Goal: Task Accomplishment & Management: Complete application form

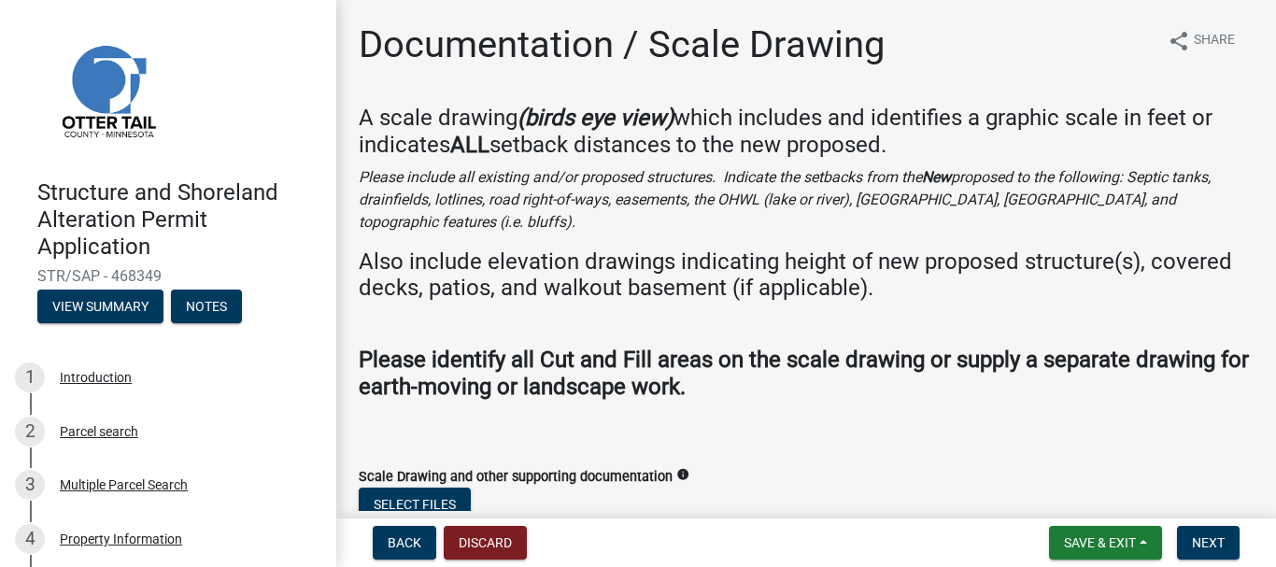
scroll to position [120, 0]
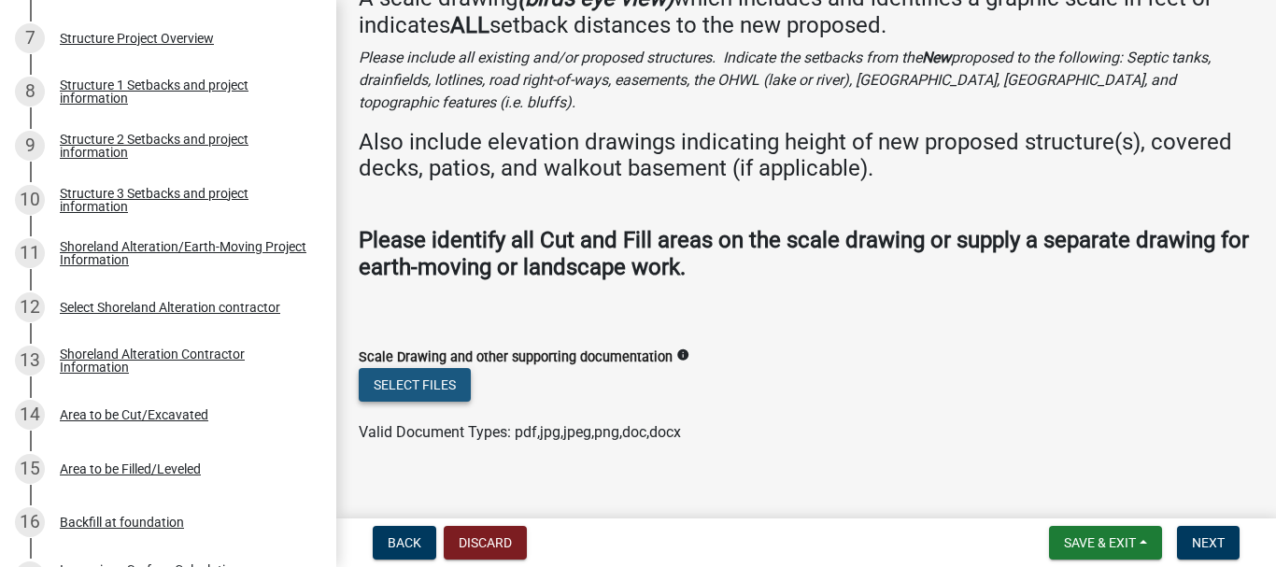
click at [444, 368] on button "Select files" at bounding box center [415, 385] width 112 height 34
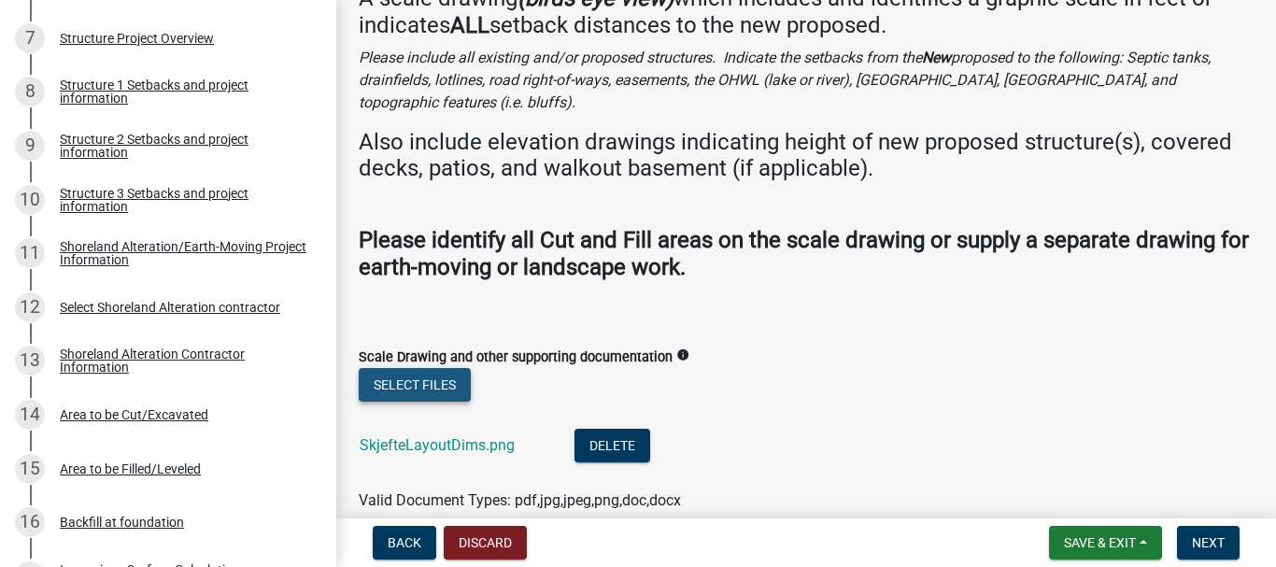
click at [470, 368] on button "Select files" at bounding box center [415, 385] width 112 height 34
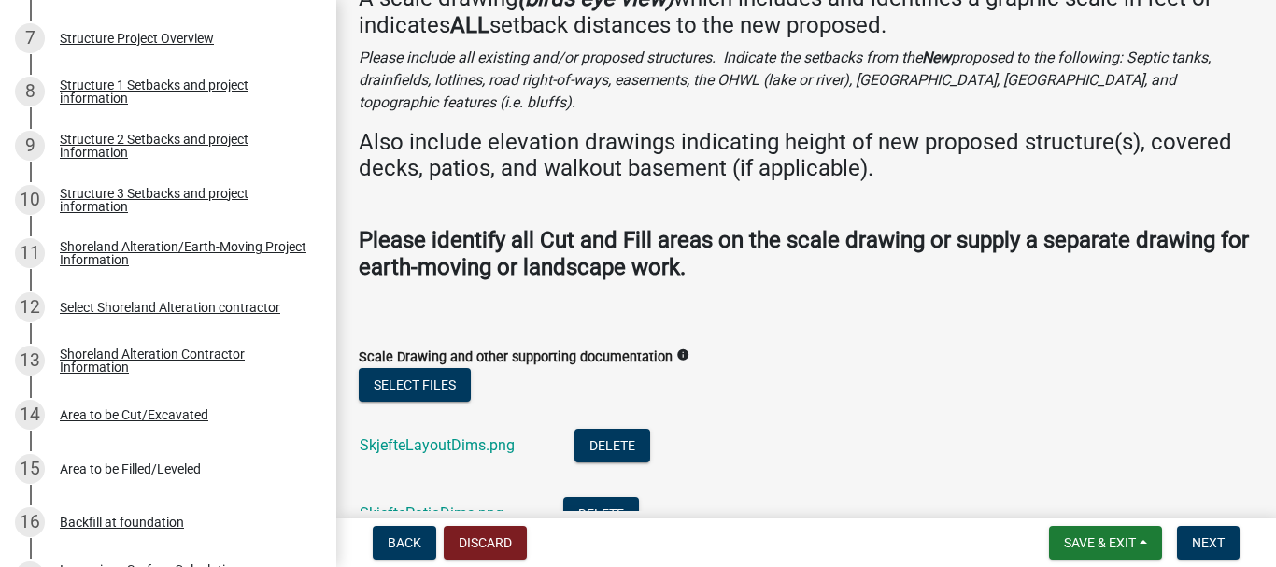
click at [471, 368] on div "Select files" at bounding box center [806, 387] width 895 height 38
click at [463, 368] on button "Select files" at bounding box center [415, 385] width 112 height 34
click at [460, 368] on button "Select files" at bounding box center [415, 385] width 112 height 34
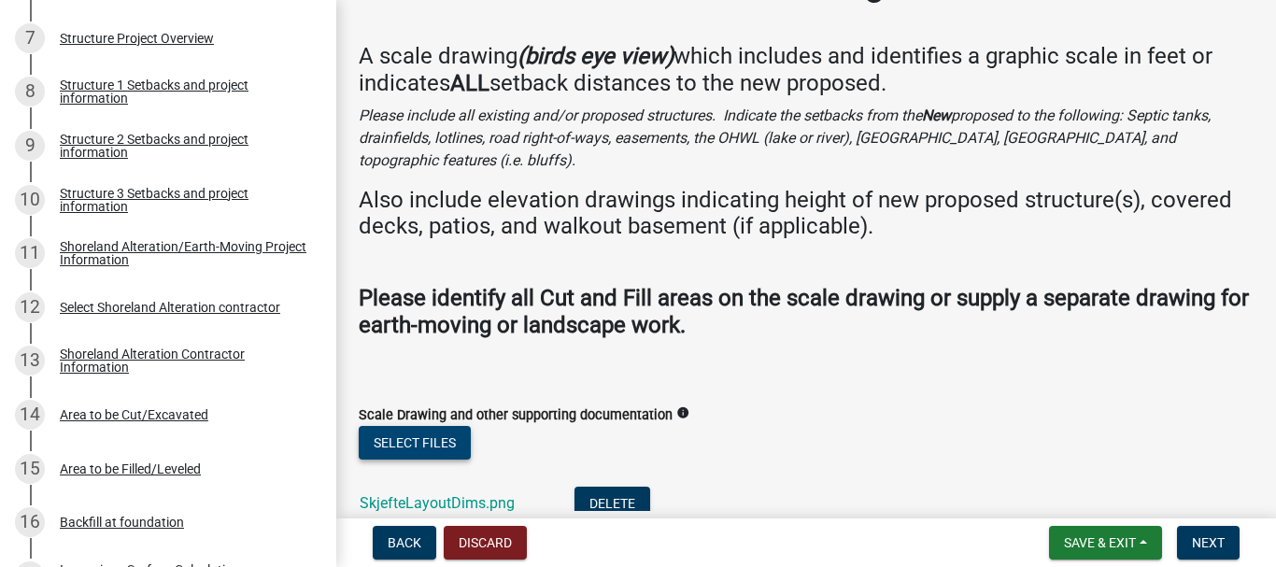
scroll to position [52, 0]
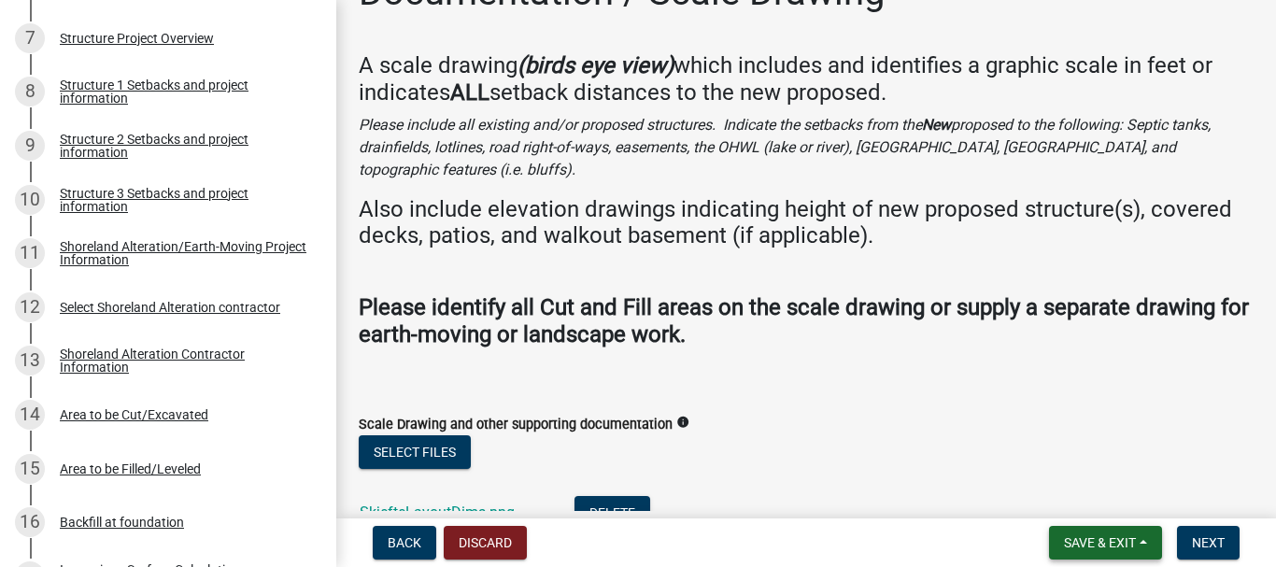
click at [1088, 541] on span "Save & Exit" at bounding box center [1100, 542] width 72 height 15
click at [1065, 444] on button "Save" at bounding box center [1087, 449] width 149 height 45
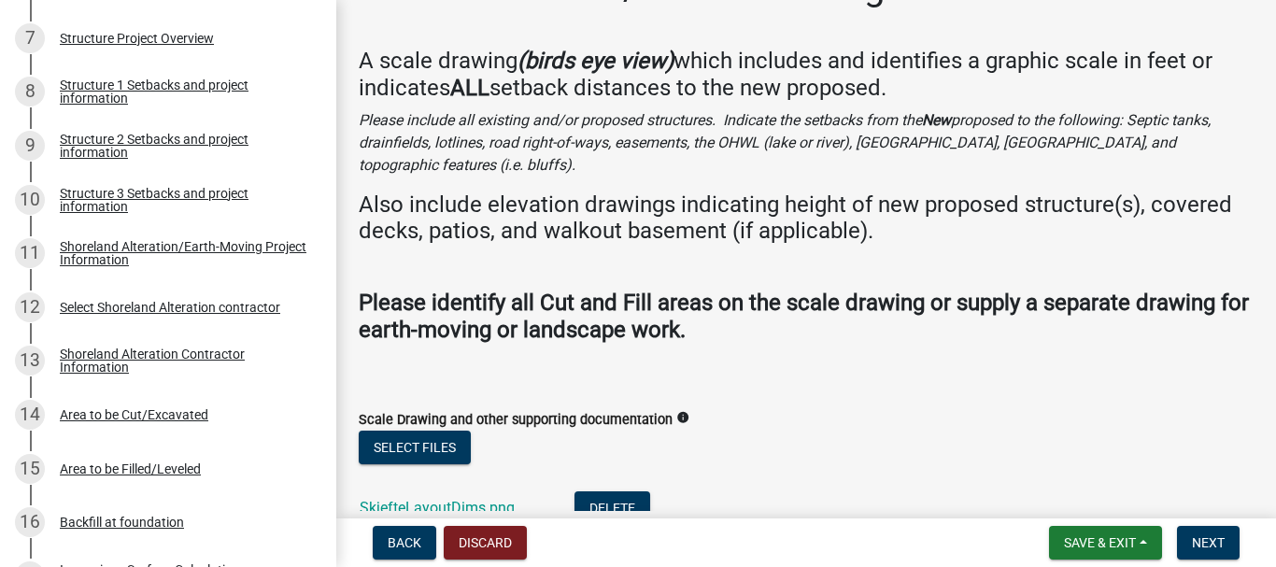
scroll to position [55, 0]
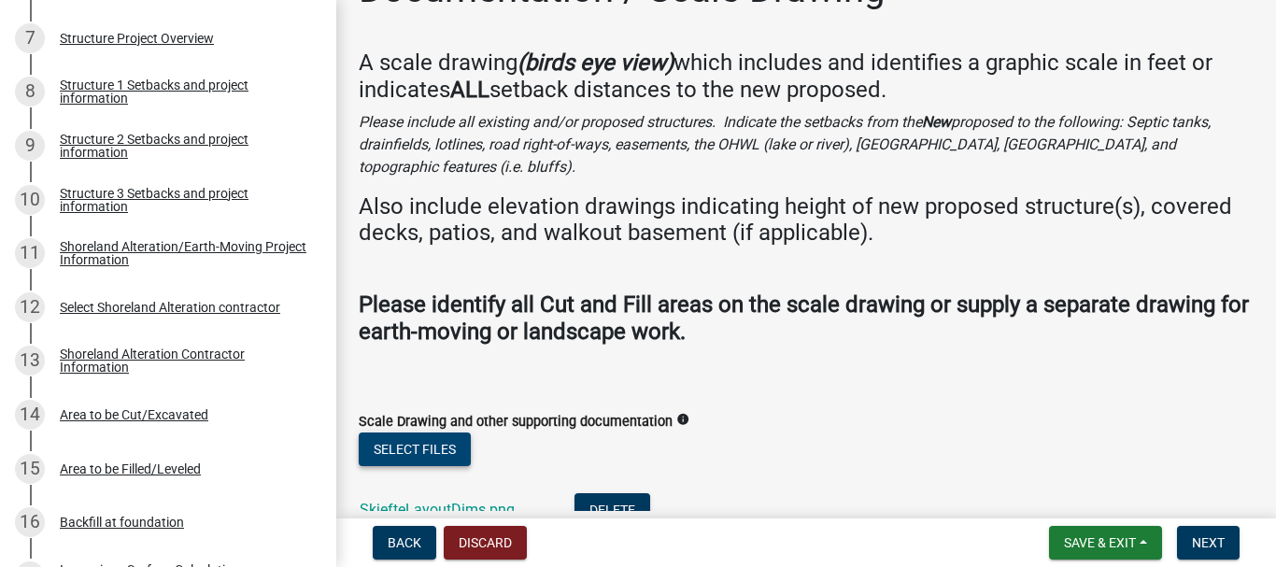
click at [447, 433] on button "Select files" at bounding box center [415, 450] width 112 height 34
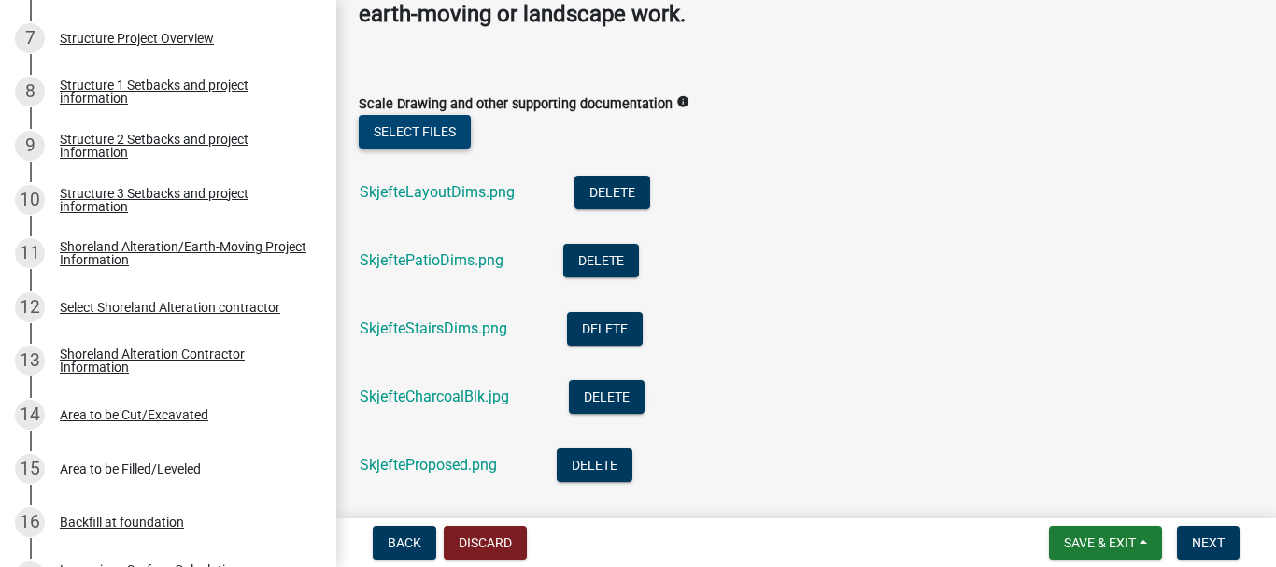
scroll to position [376, 0]
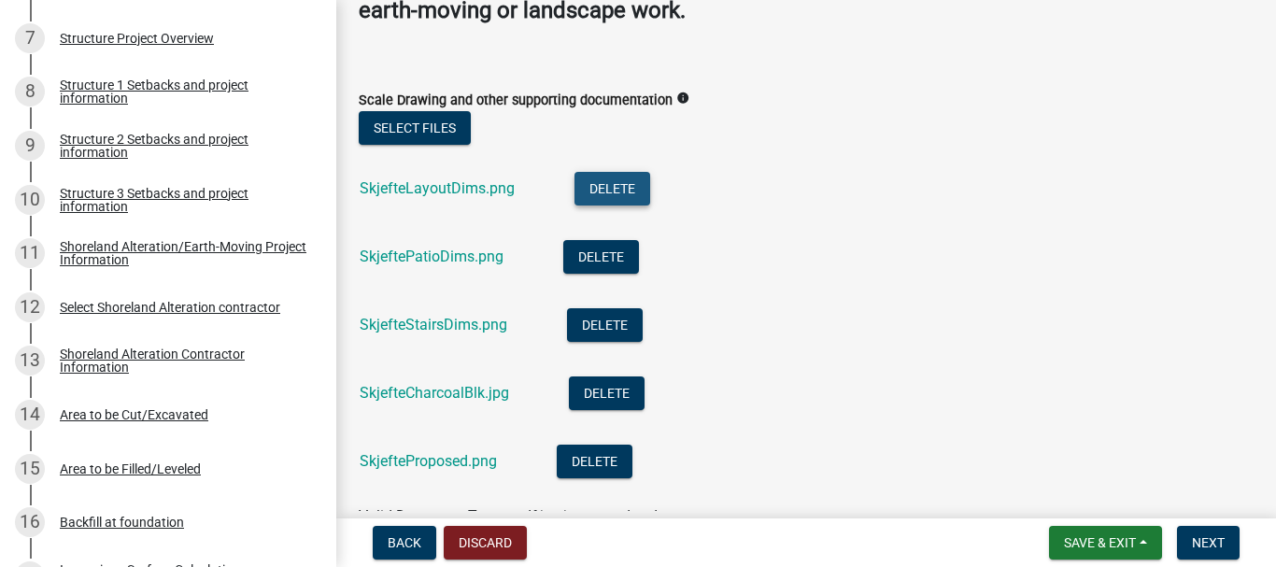
click at [625, 172] on button "Delete" at bounding box center [613, 189] width 76 height 34
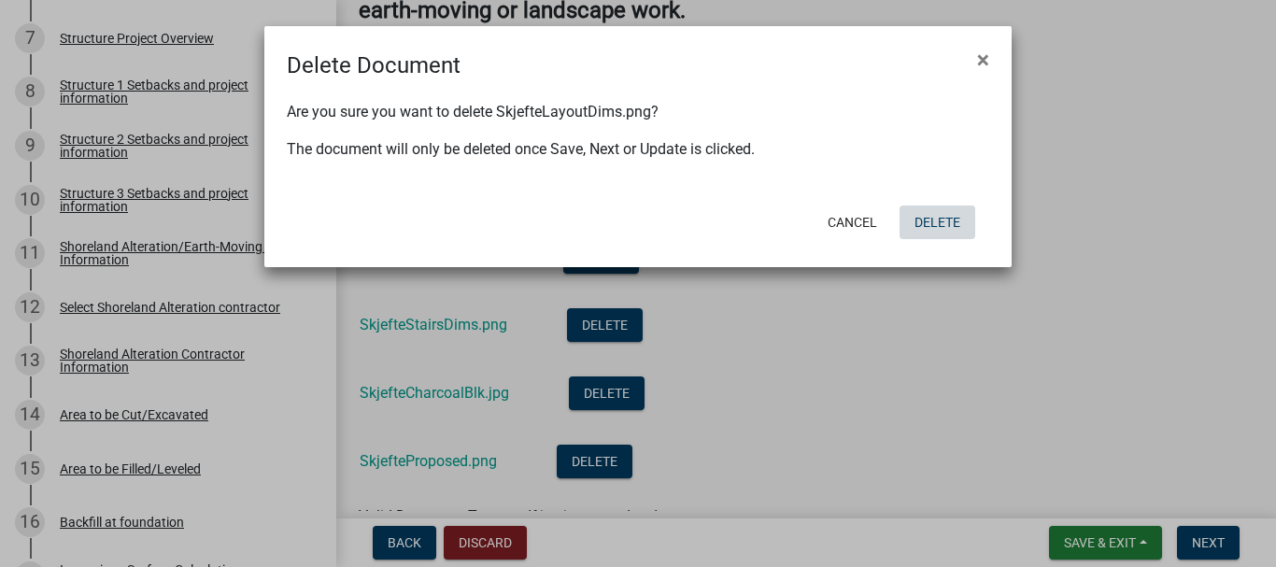
click at [931, 220] on button "Delete" at bounding box center [938, 223] width 76 height 34
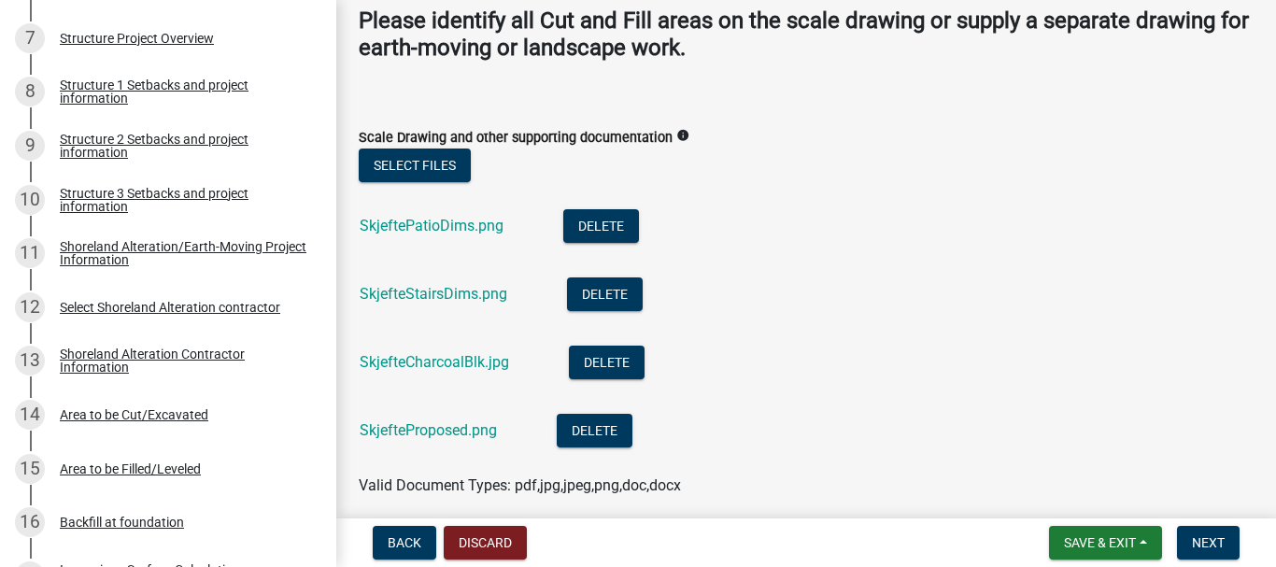
scroll to position [392, 0]
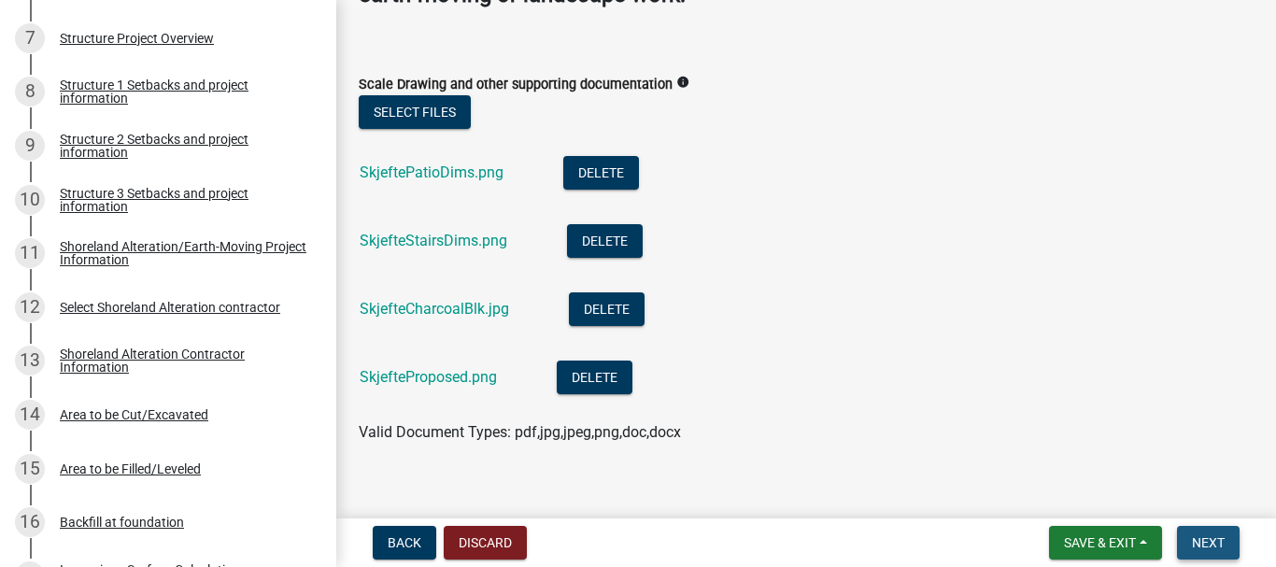
click at [1204, 526] on button "Next" at bounding box center [1208, 543] width 63 height 34
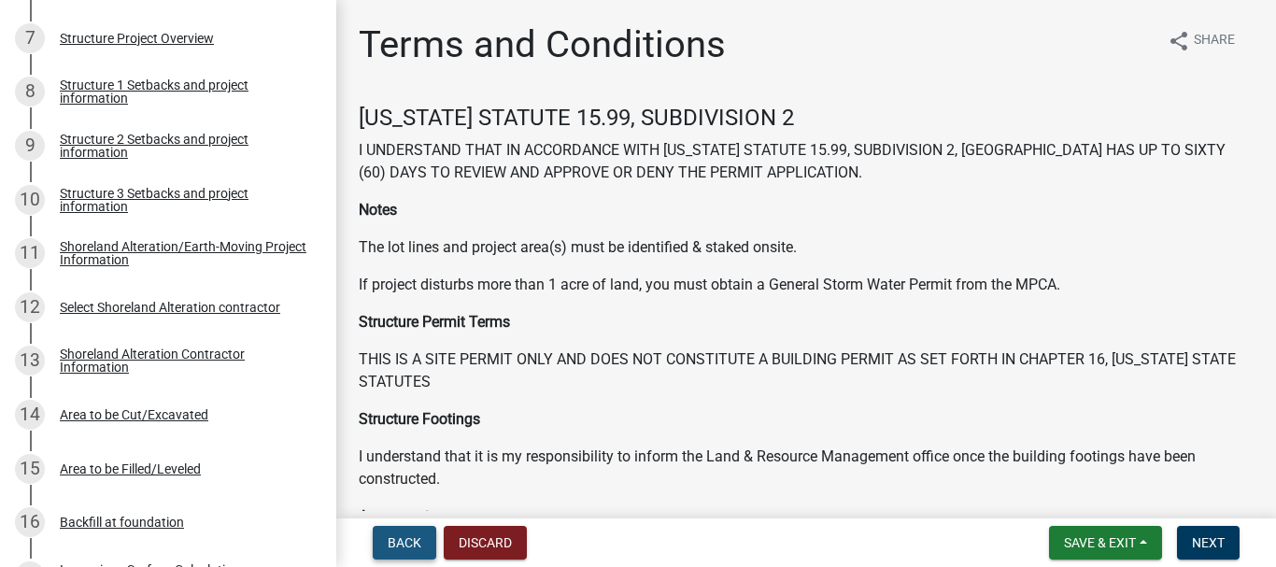
click at [405, 543] on span "Back" at bounding box center [405, 542] width 34 height 15
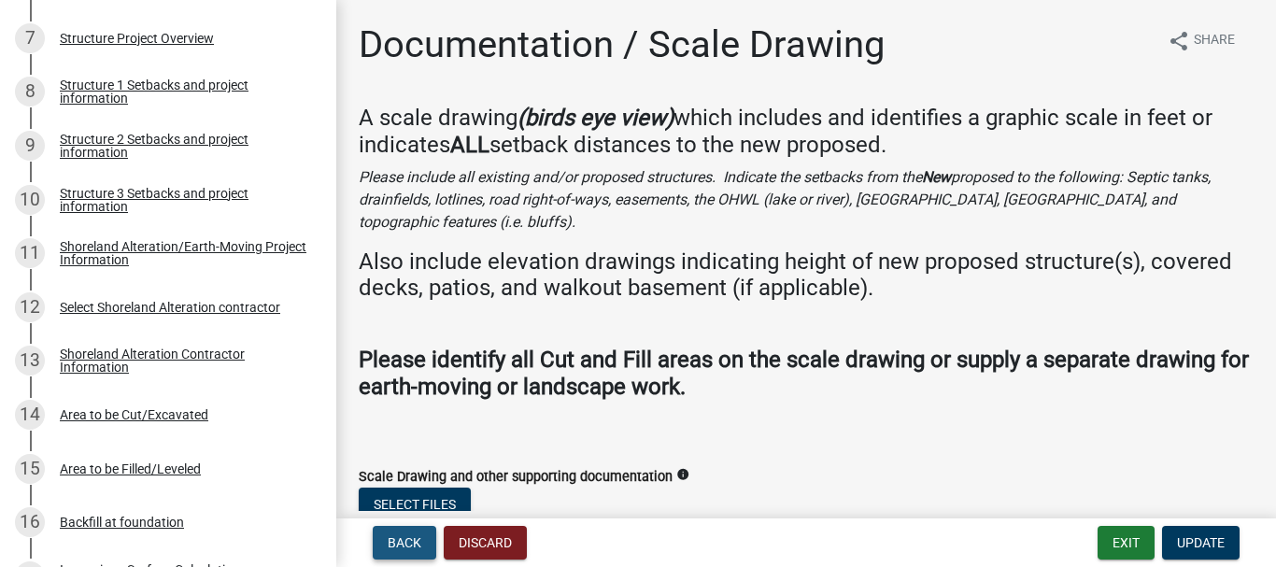
click at [413, 539] on span "Back" at bounding box center [405, 542] width 34 height 15
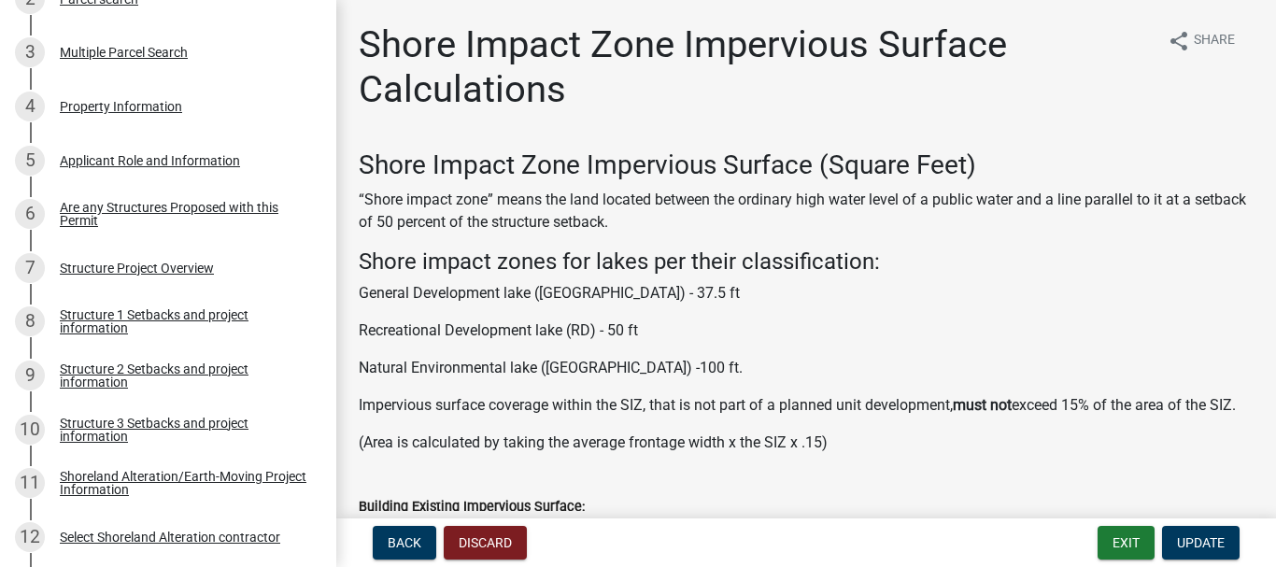
scroll to position [438, 0]
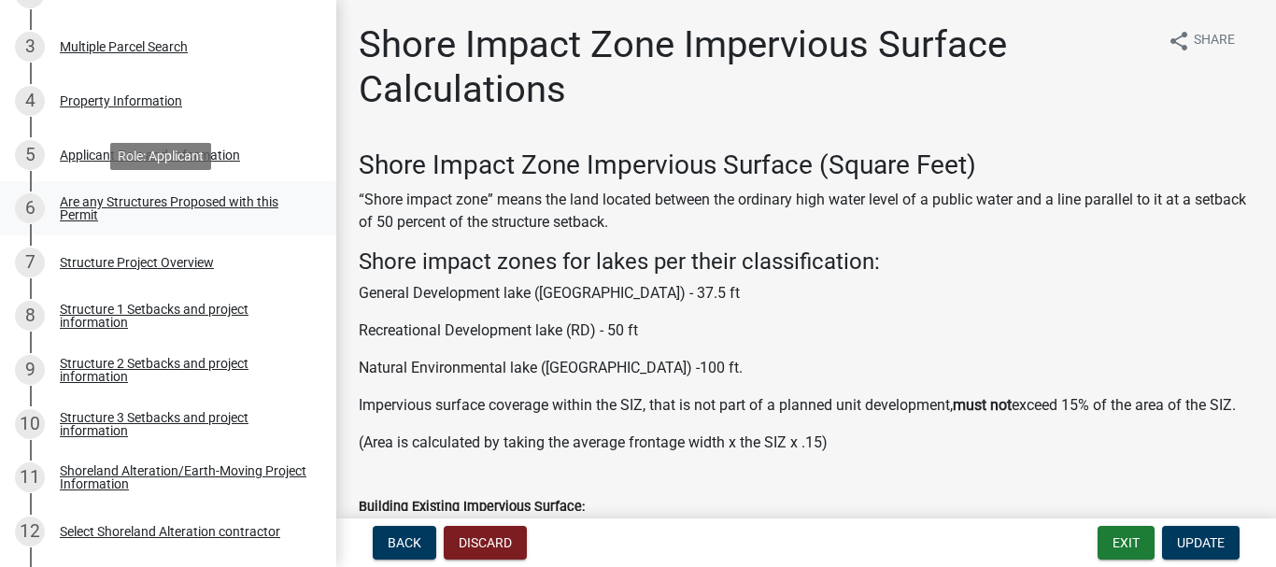
click at [208, 204] on div "Are any Structures Proposed with this Permit" at bounding box center [183, 208] width 247 height 26
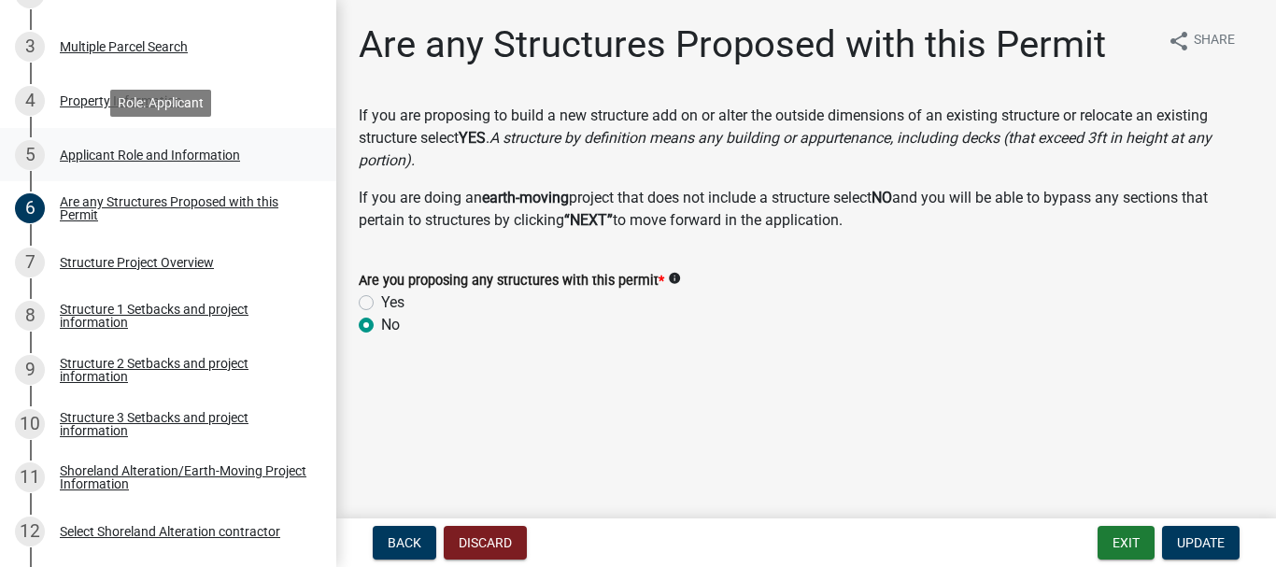
click at [208, 150] on div "Applicant Role and Information" at bounding box center [150, 155] width 180 height 13
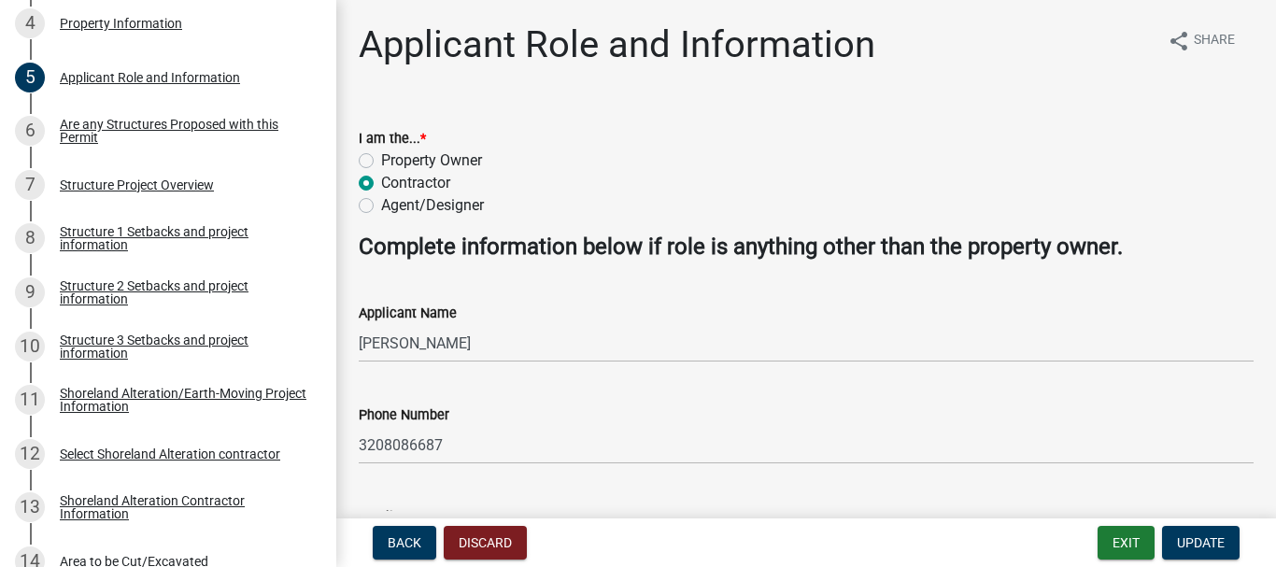
scroll to position [609, 0]
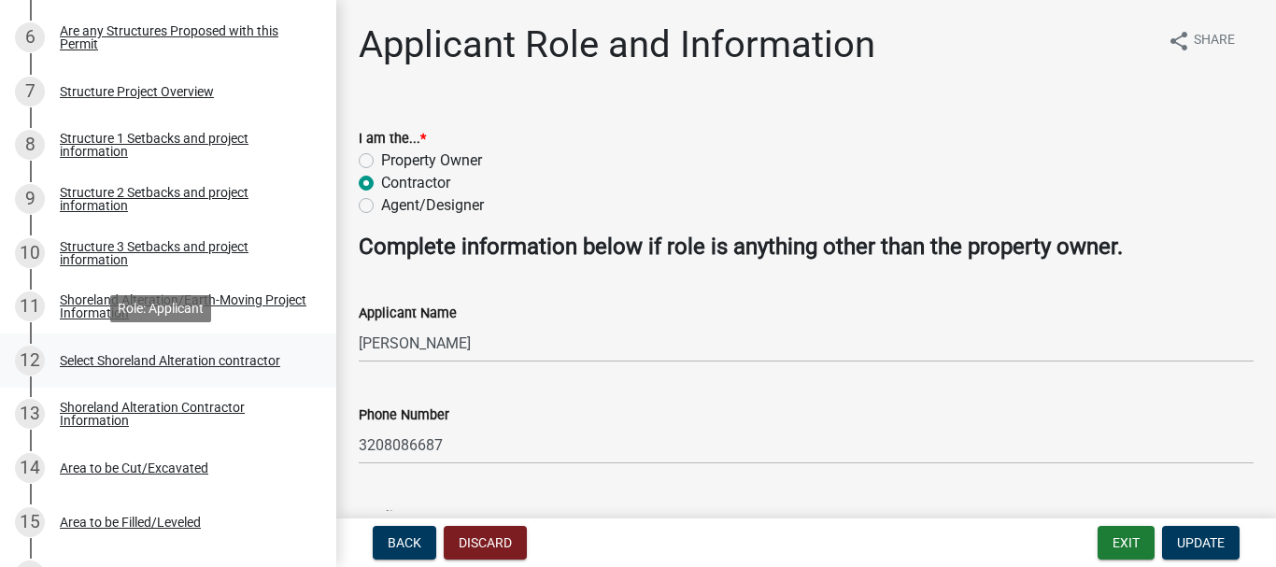
click at [157, 364] on div "Select Shoreland Alteration contractor" at bounding box center [170, 360] width 220 height 13
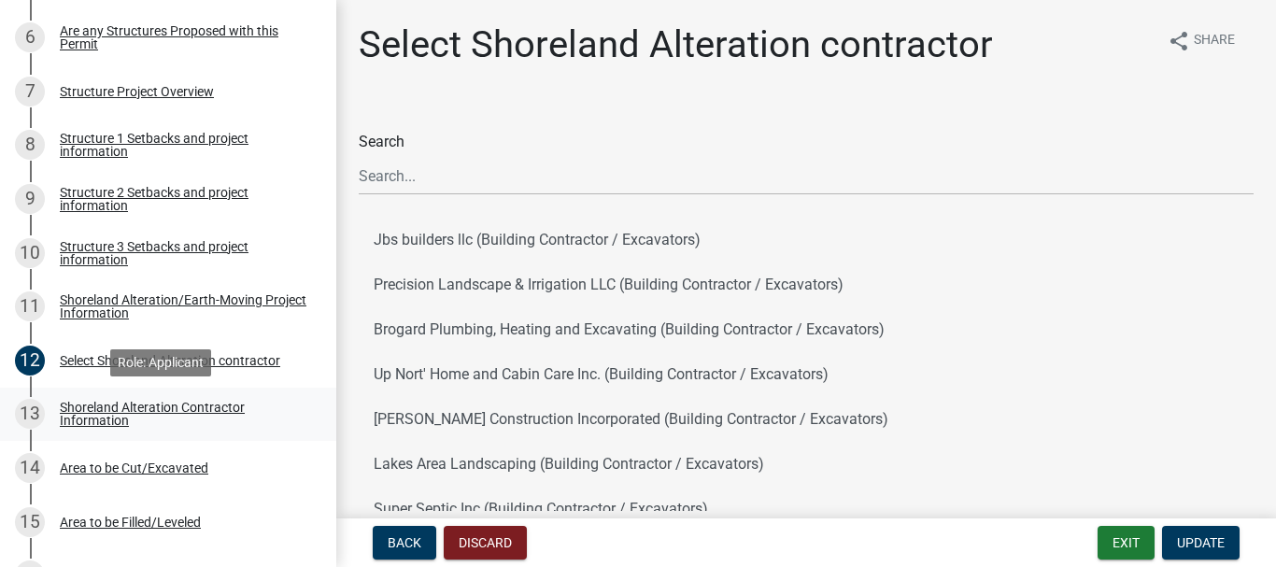
click at [164, 406] on div "Shoreland Alteration Contractor Information" at bounding box center [183, 414] width 247 height 26
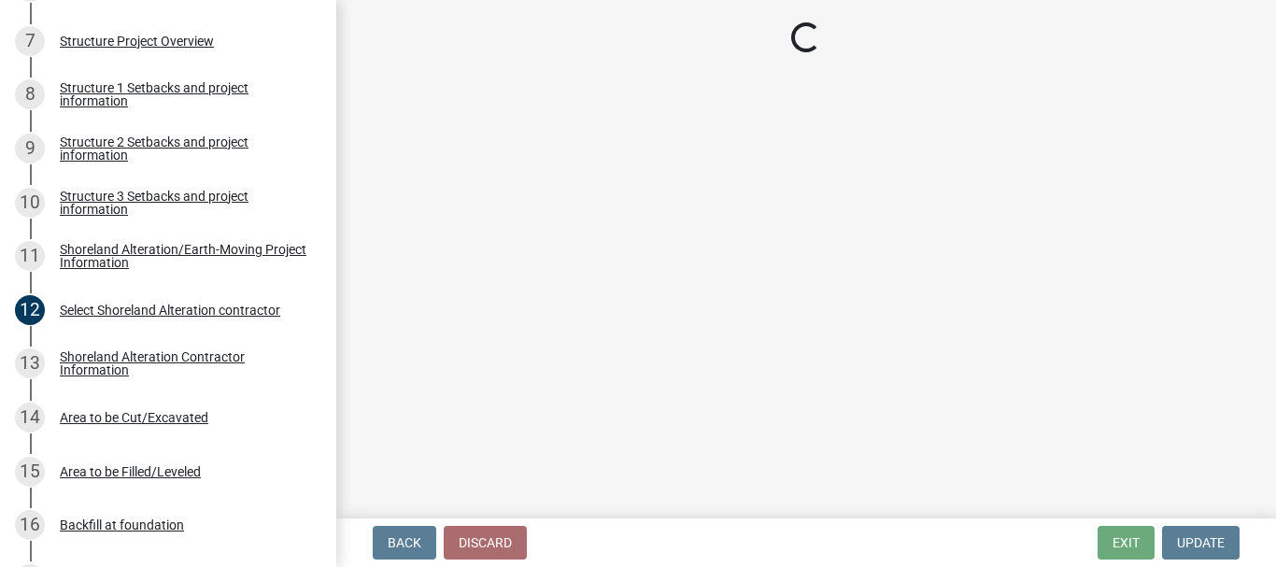
scroll to position [712, 0]
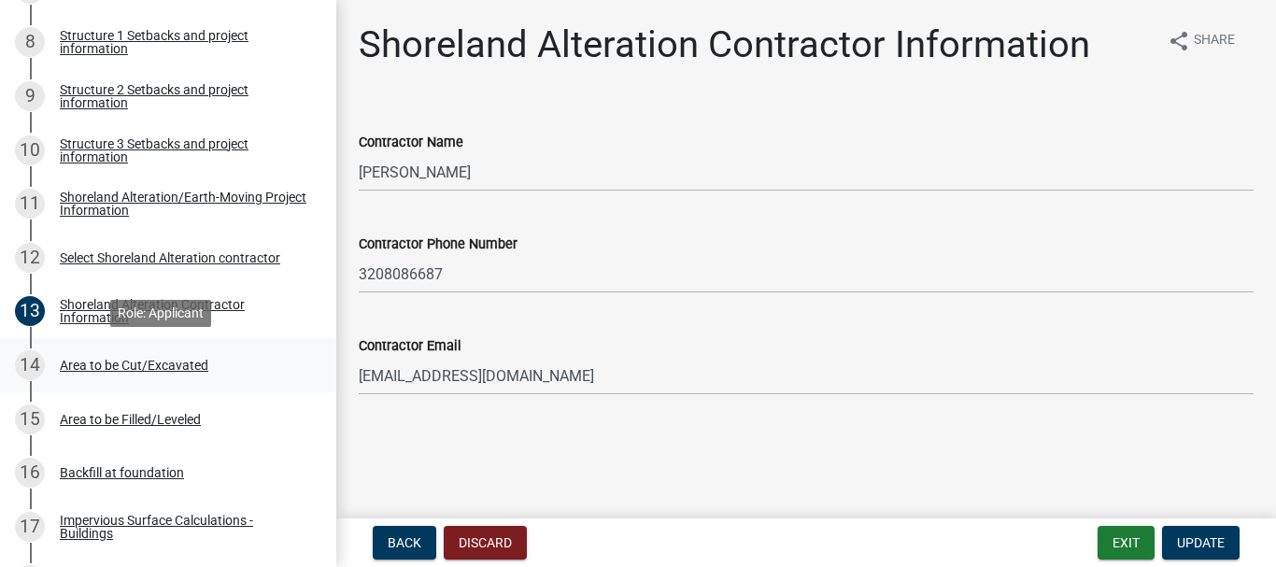
click at [177, 370] on div "Area to be Cut/Excavated" at bounding box center [134, 365] width 149 height 13
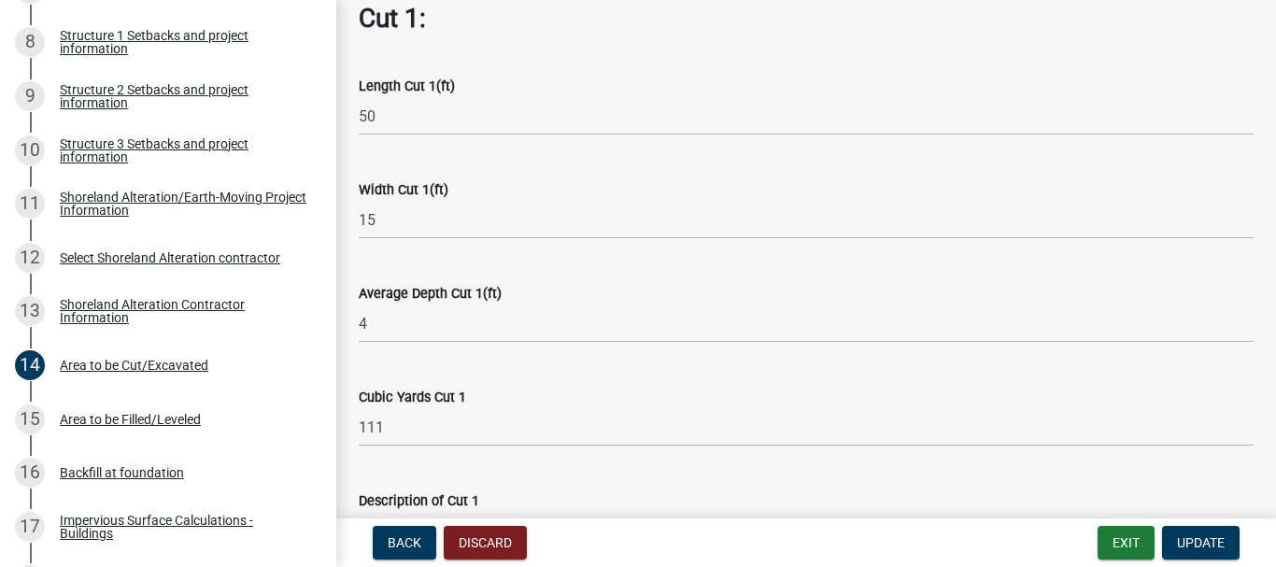
scroll to position [894, 0]
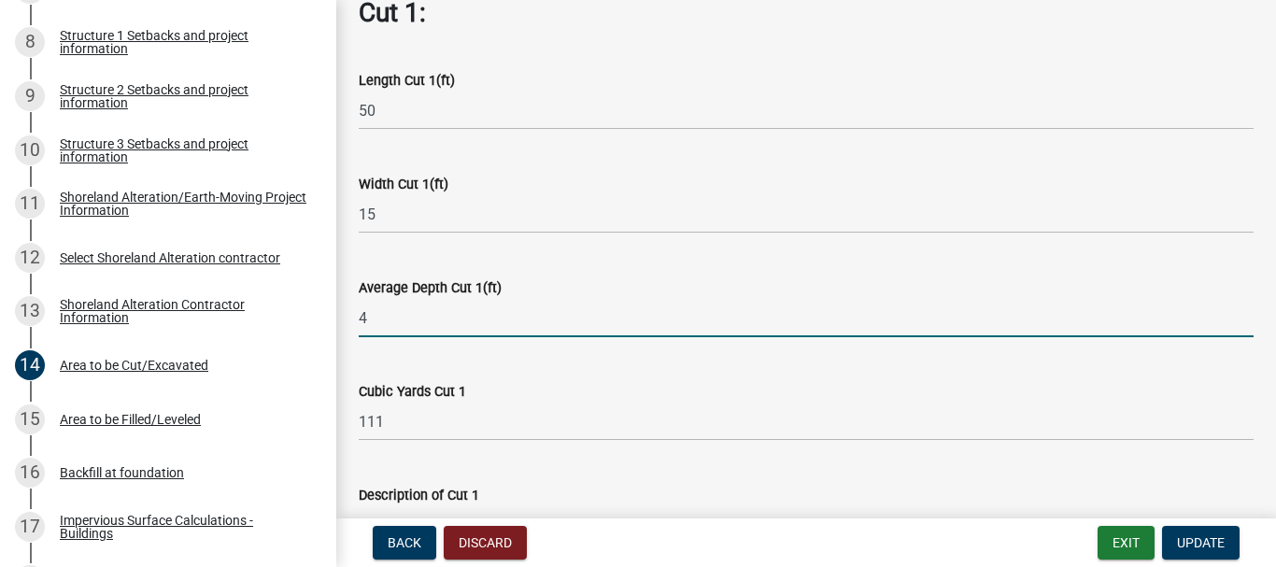
click at [445, 312] on input "4" at bounding box center [806, 318] width 895 height 38
type input "3"
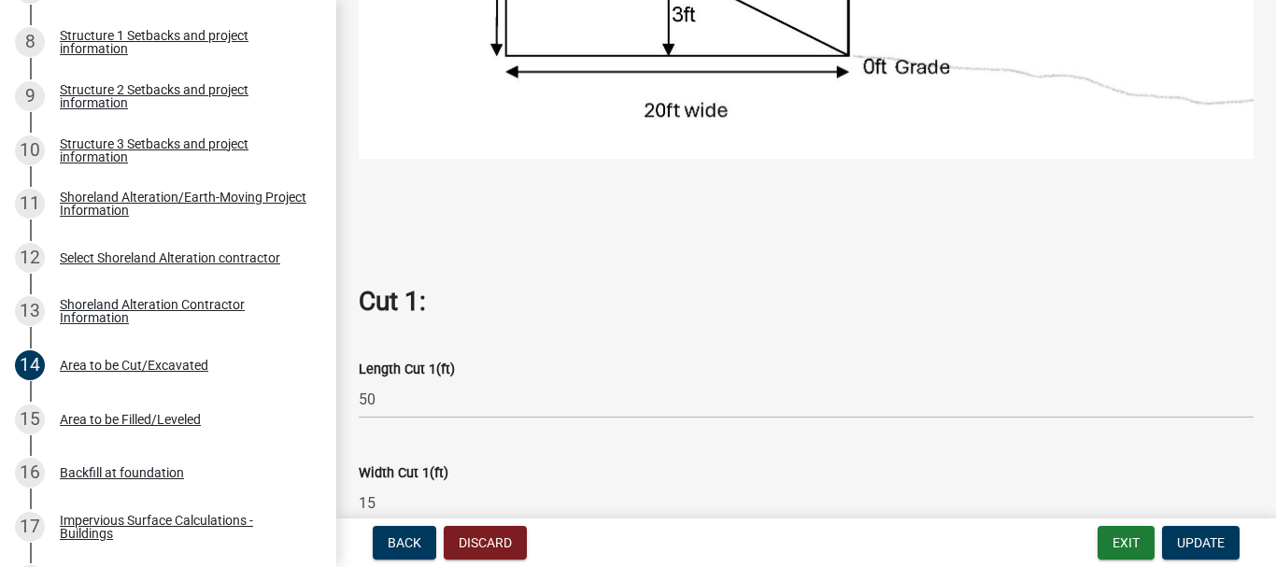
scroll to position [633, 0]
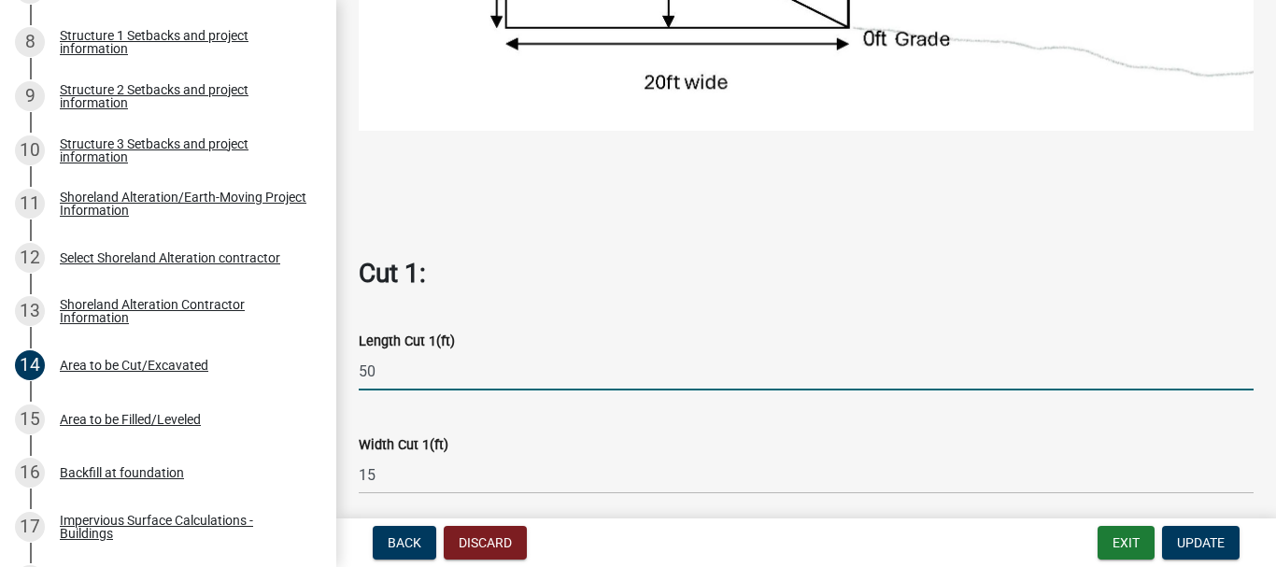
click at [504, 363] on input "50" at bounding box center [806, 371] width 895 height 38
type input "5"
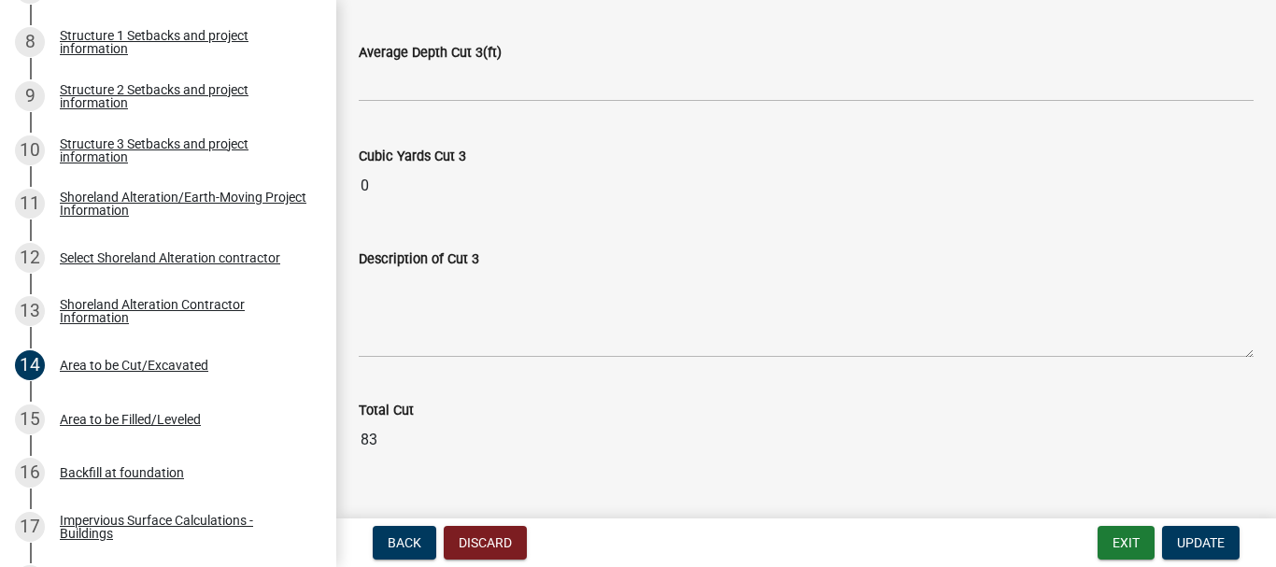
scroll to position [2382, 0]
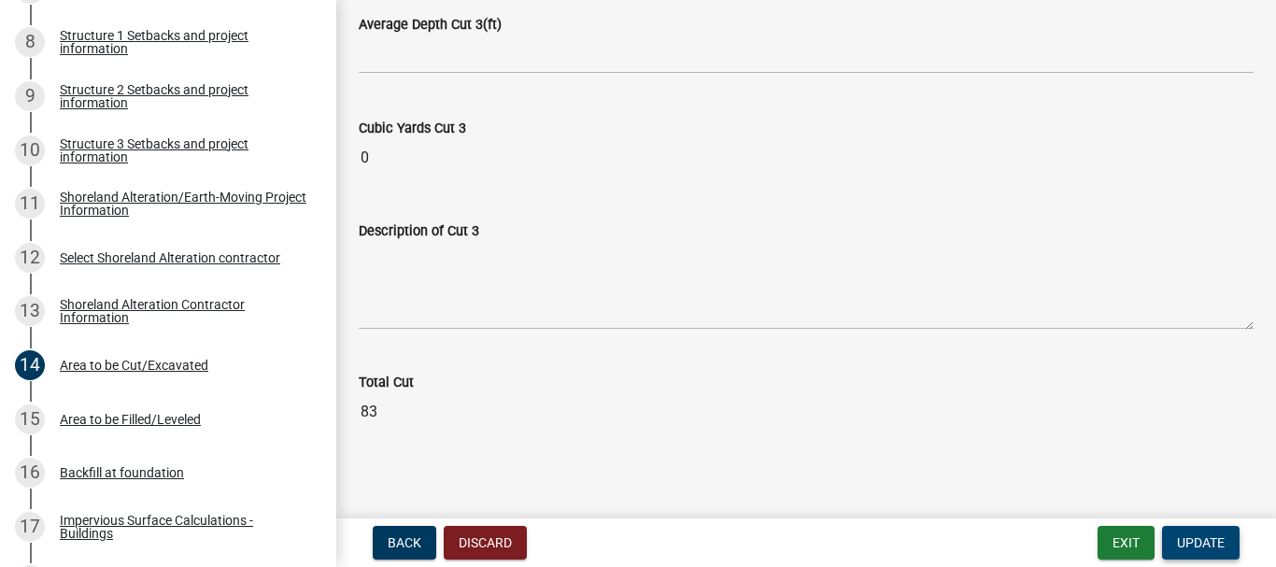
type input "45"
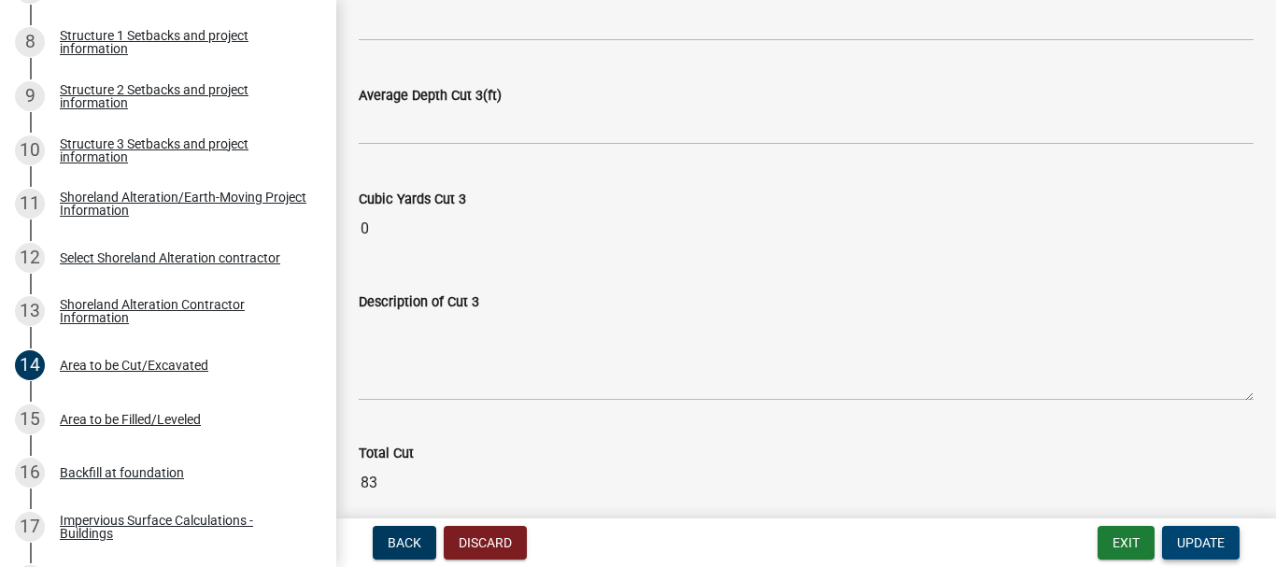
click at [1213, 537] on span "Update" at bounding box center [1201, 542] width 48 height 15
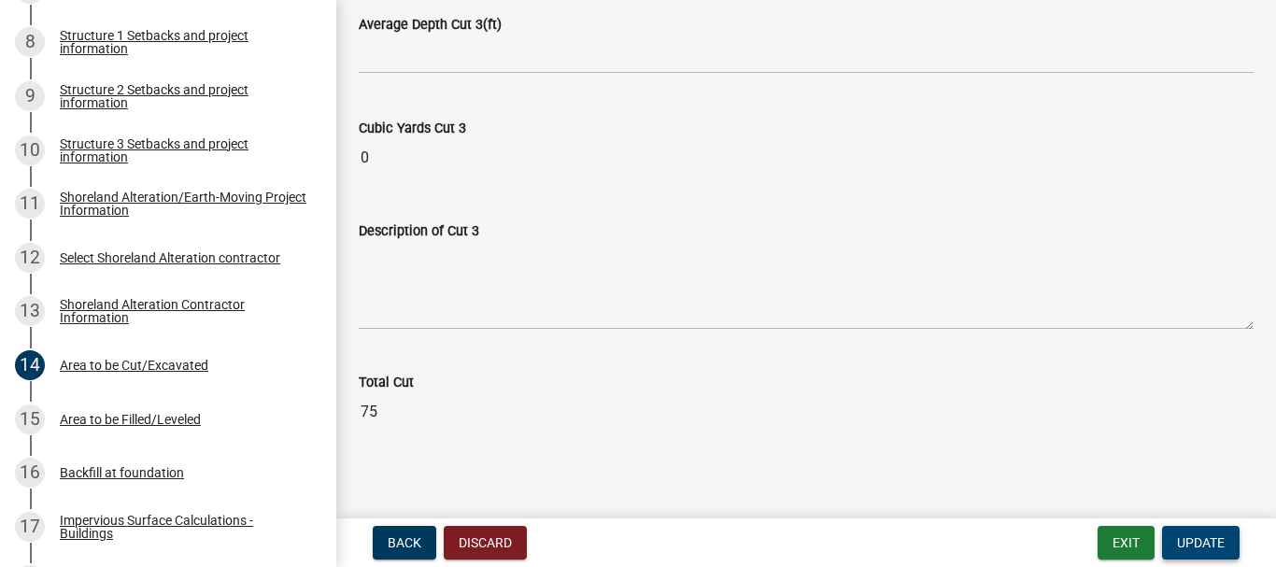
click at [1193, 541] on span "Update" at bounding box center [1201, 542] width 48 height 15
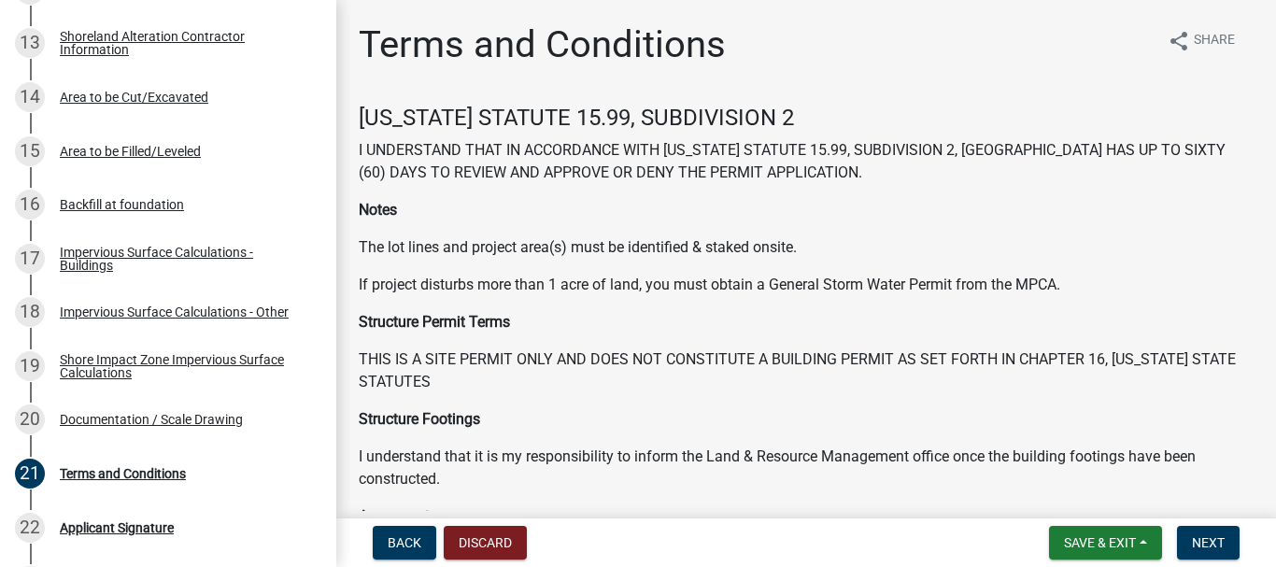
scroll to position [1048, 0]
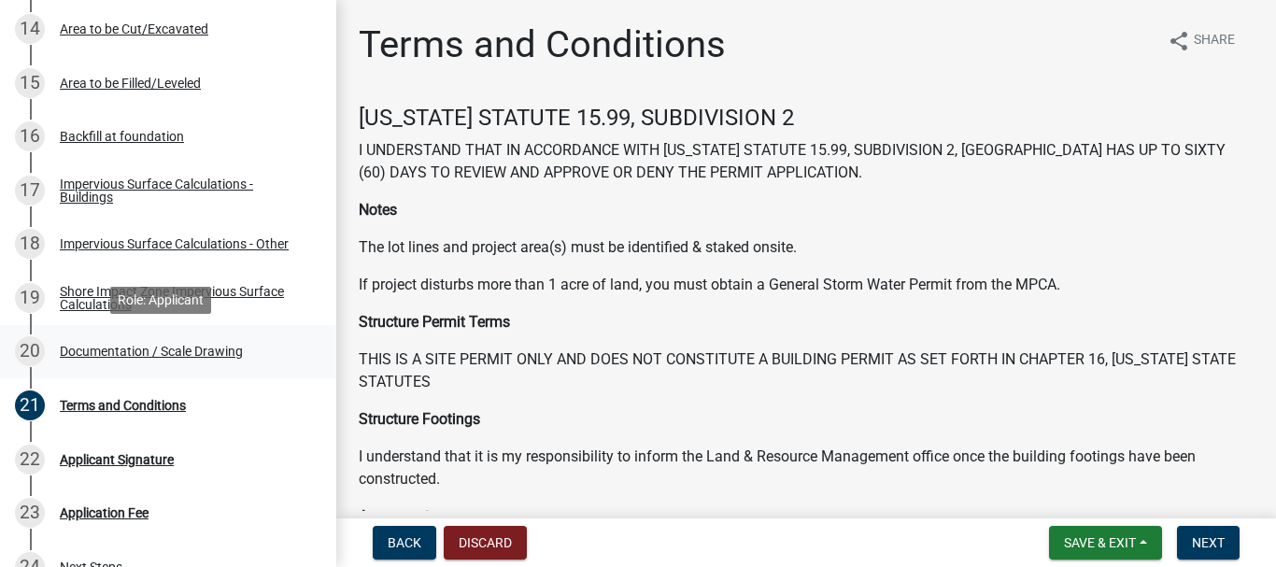
click at [232, 350] on div "Documentation / Scale Drawing" at bounding box center [151, 351] width 183 height 13
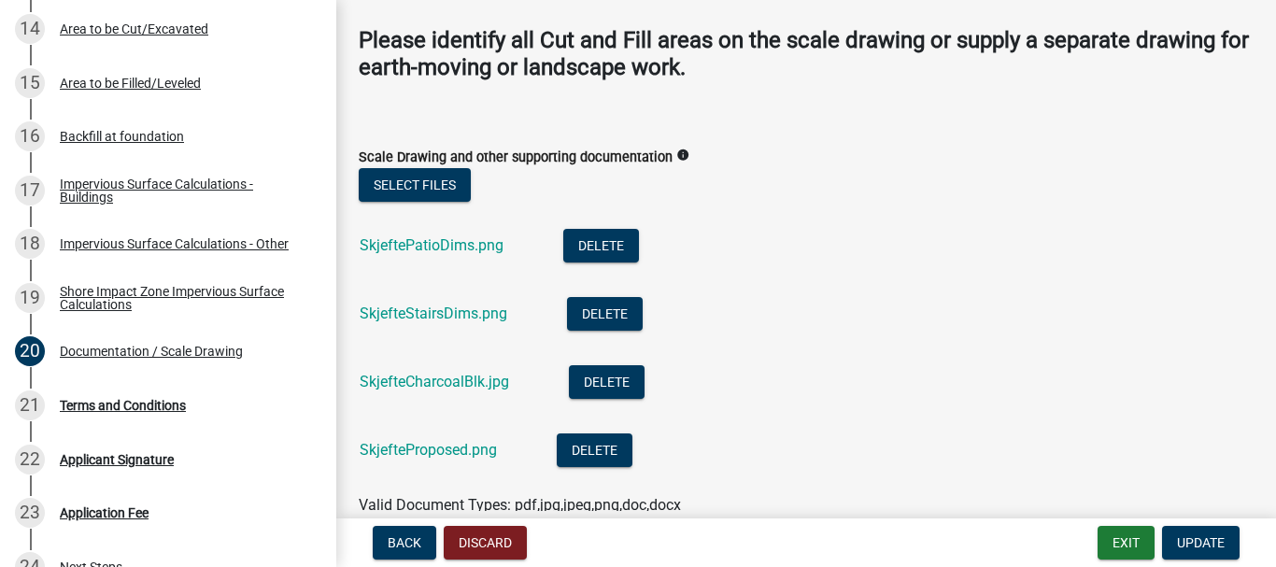
scroll to position [329, 0]
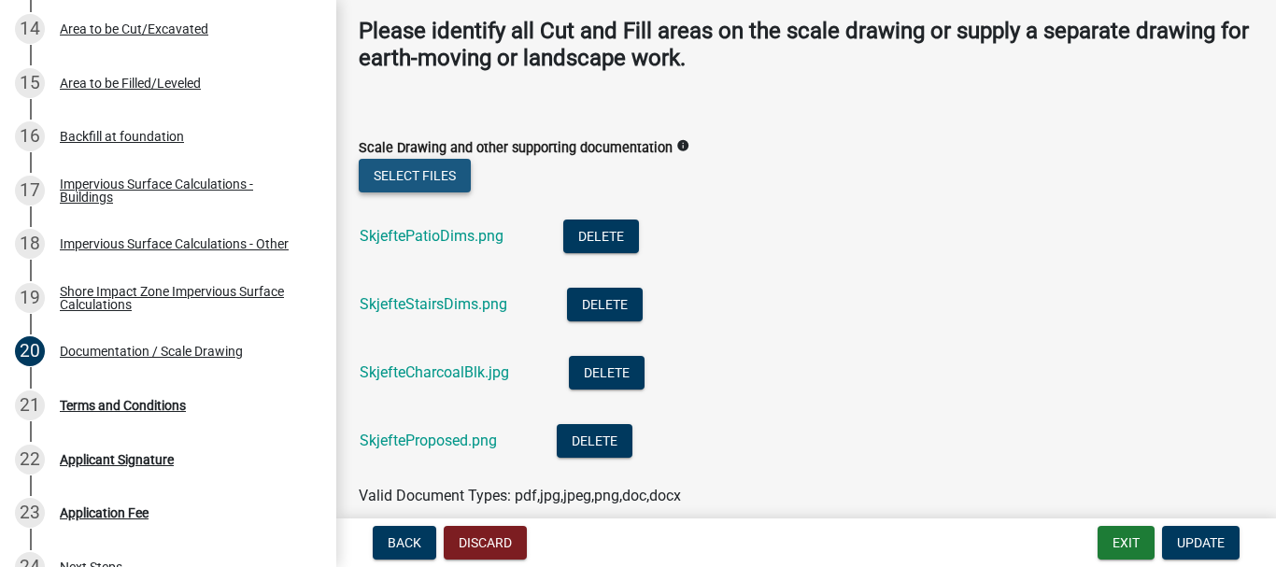
click at [445, 159] on button "Select files" at bounding box center [415, 176] width 112 height 34
click at [424, 159] on button "Select files" at bounding box center [415, 176] width 112 height 34
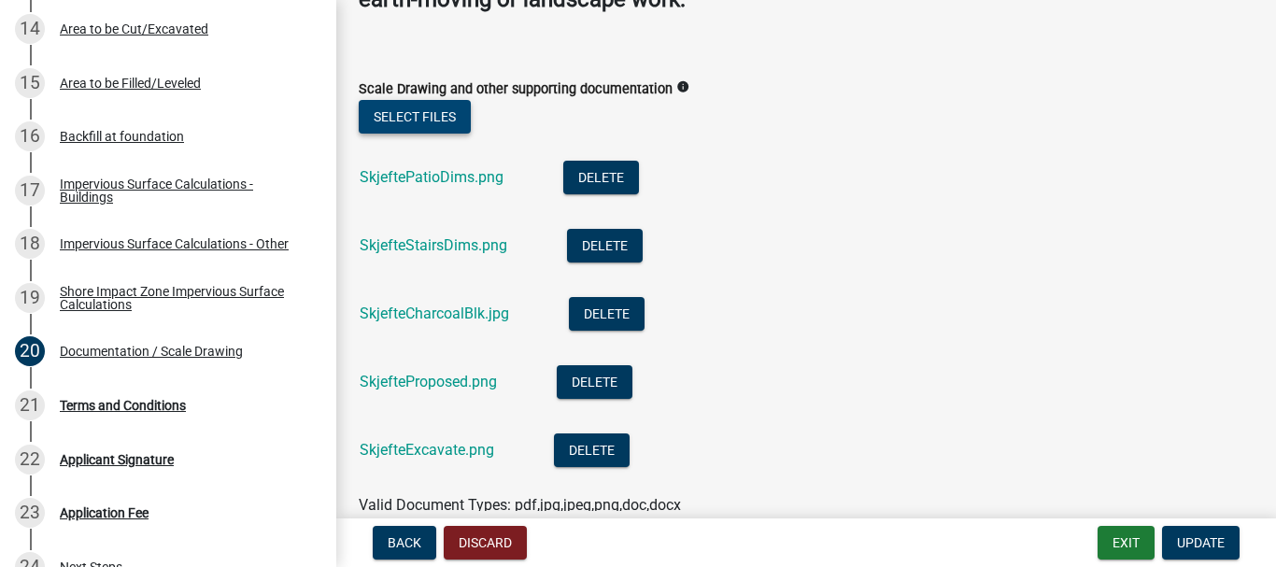
scroll to position [403, 0]
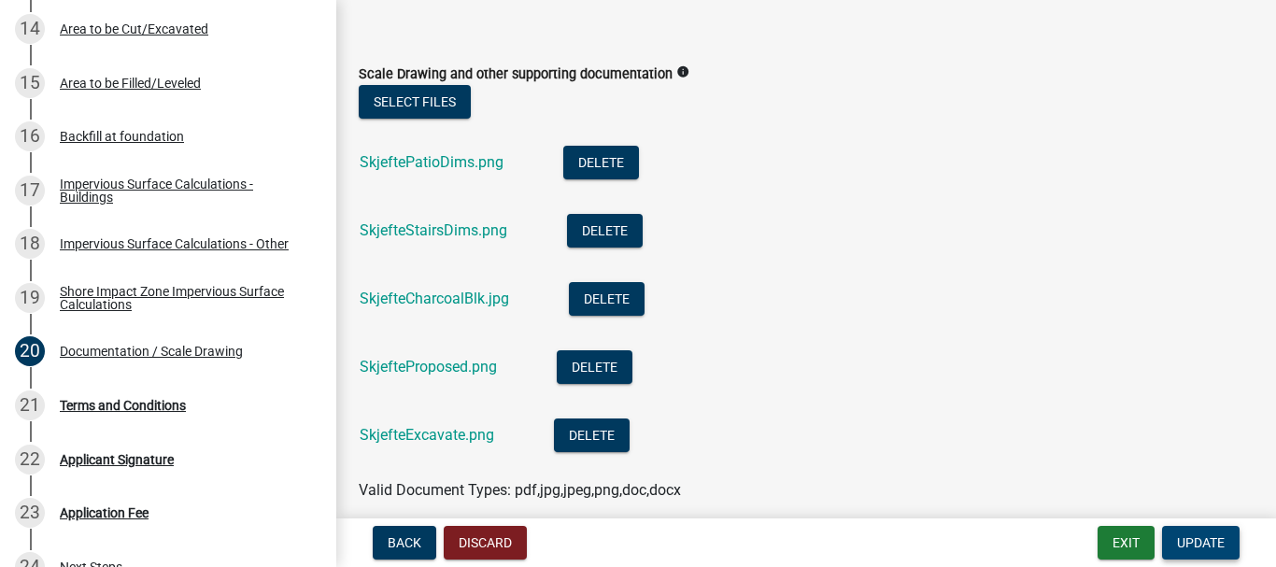
click at [1197, 538] on span "Update" at bounding box center [1201, 542] width 48 height 15
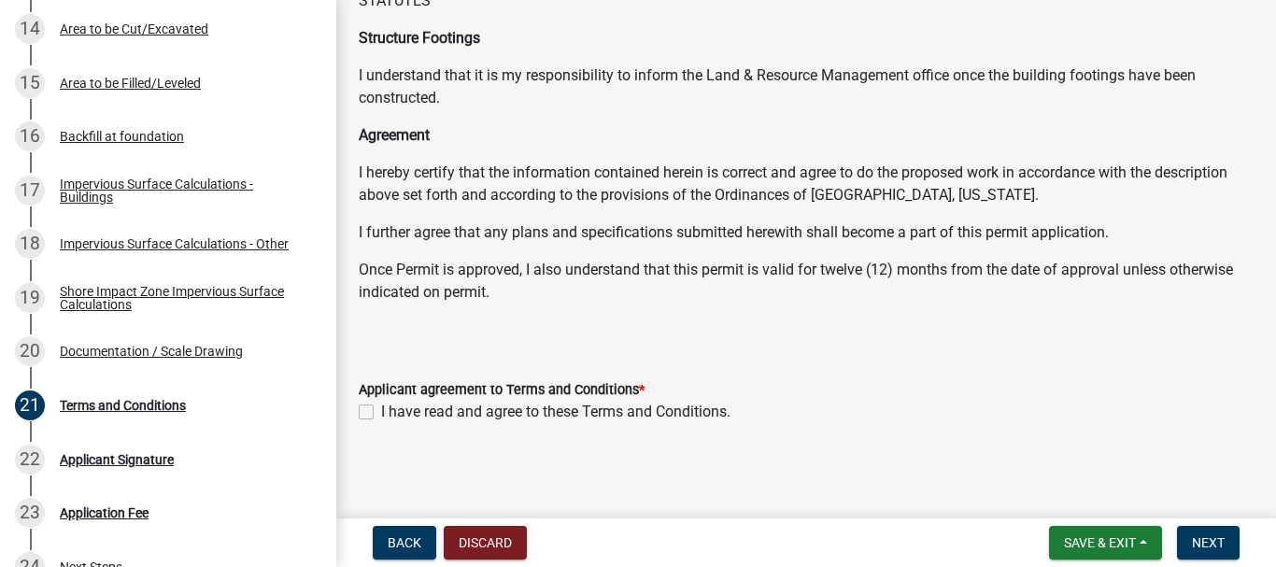
scroll to position [383, 0]
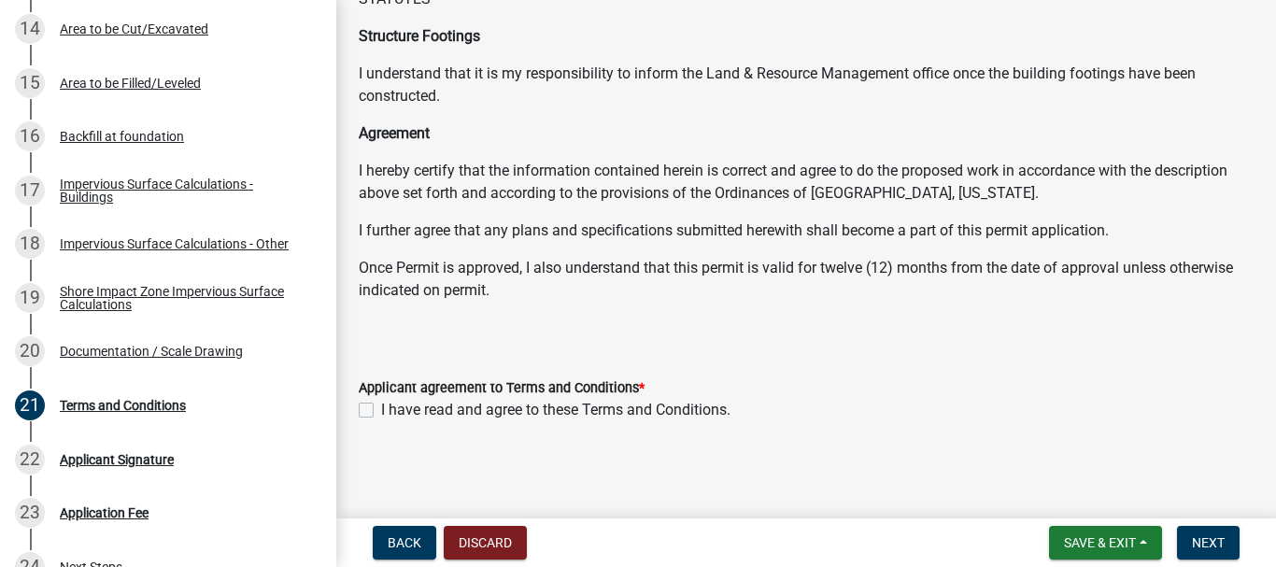
click at [381, 407] on label "I have read and agree to these Terms and Conditions." at bounding box center [555, 410] width 349 height 22
click at [381, 407] on input "I have read and agree to these Terms and Conditions." at bounding box center [387, 405] width 12 height 12
checkbox input "true"
click at [1199, 544] on span "Next" at bounding box center [1208, 542] width 33 height 15
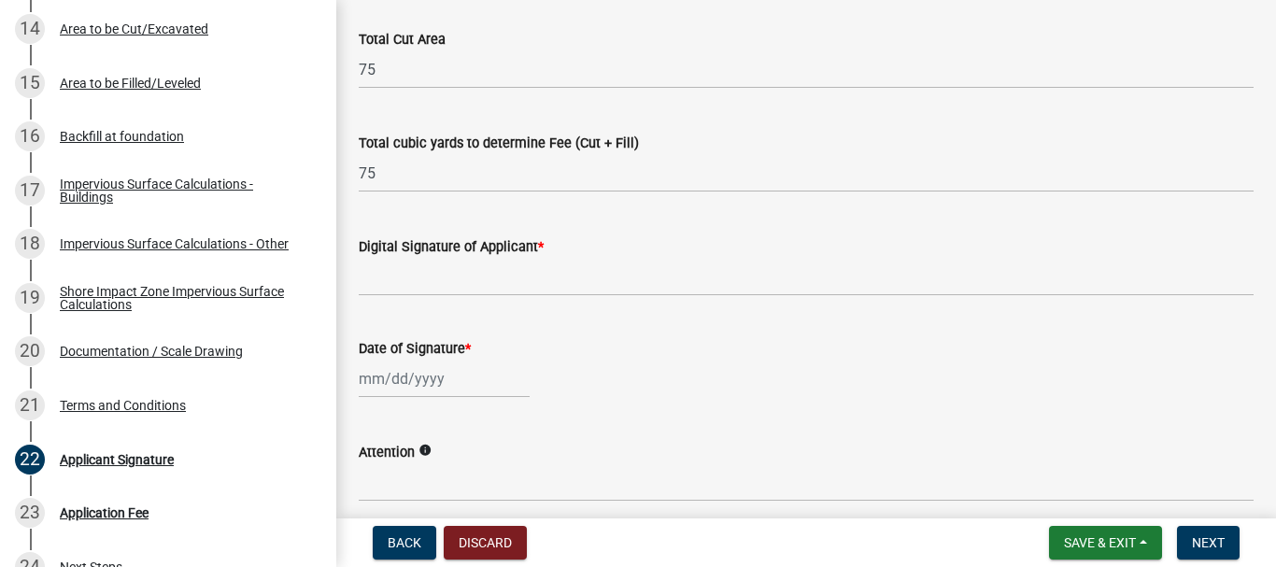
scroll to position [386, 0]
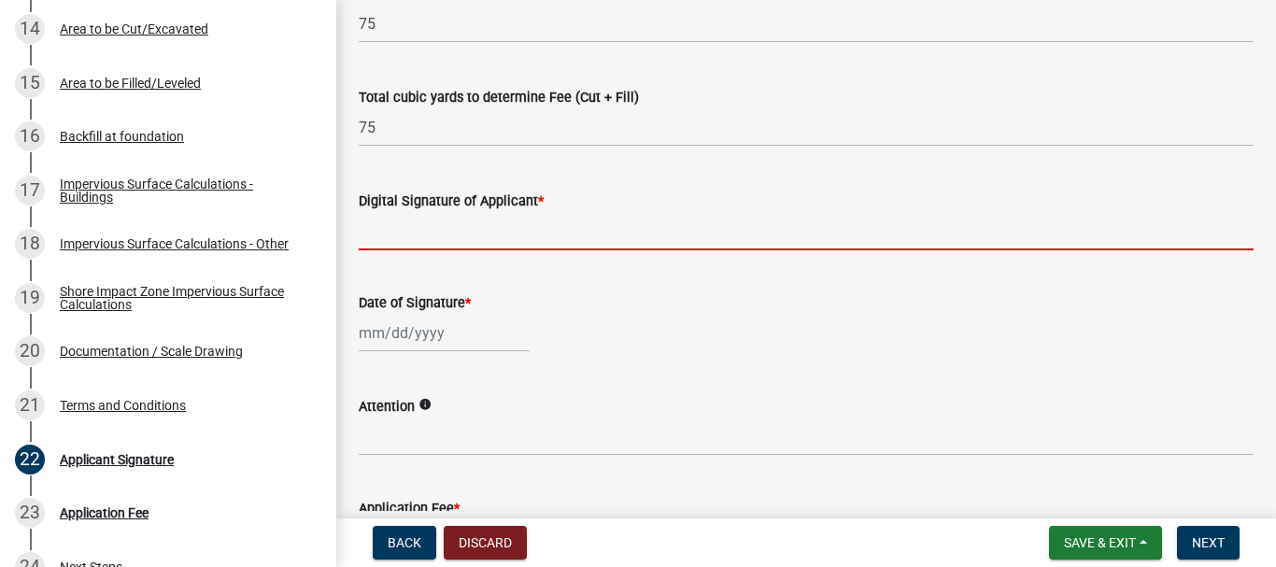
click at [875, 232] on input "Digital Signature of Applicant *" at bounding box center [806, 231] width 895 height 38
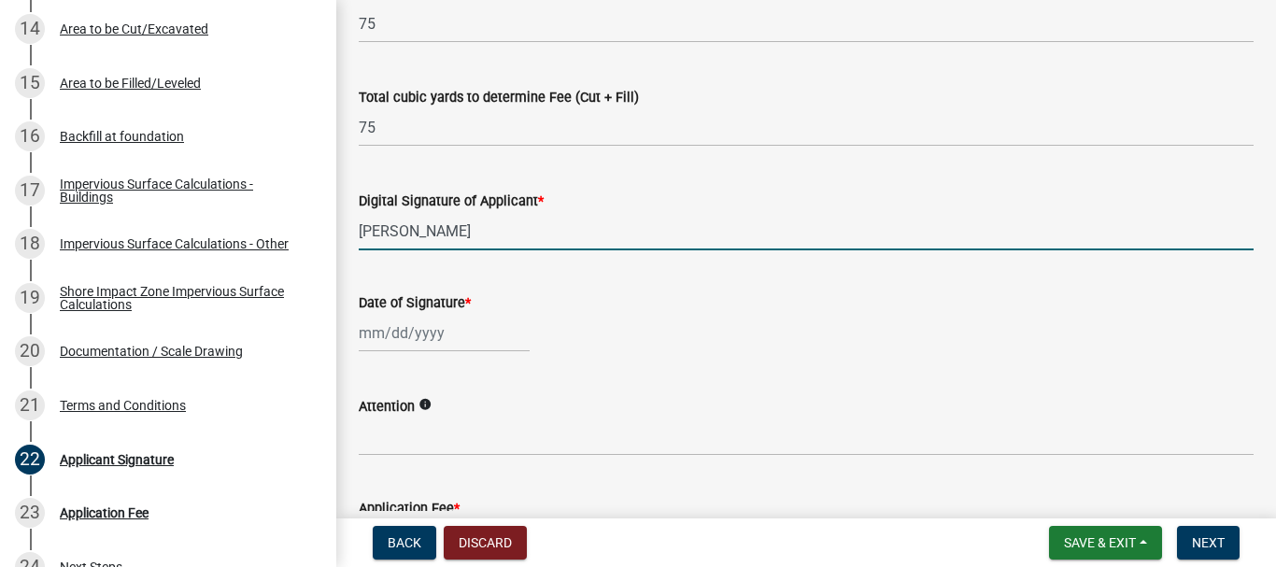
type input "[PERSON_NAME]"
select select "8"
select select "2025"
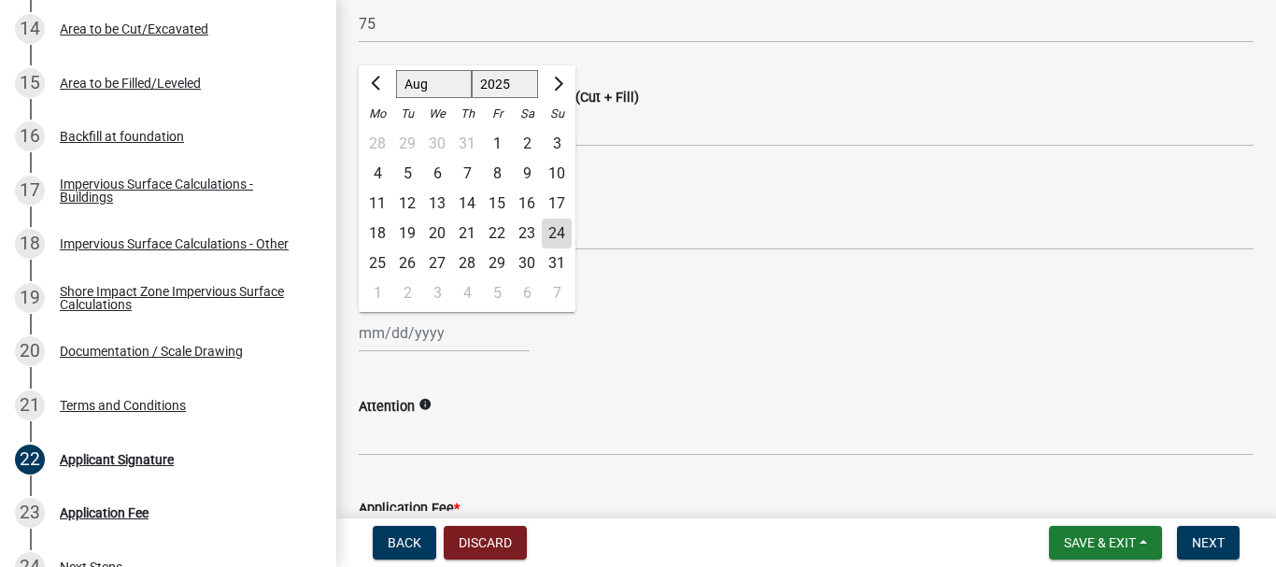
click at [376, 256] on div "25" at bounding box center [377, 263] width 30 height 30
type input "[DATE]"
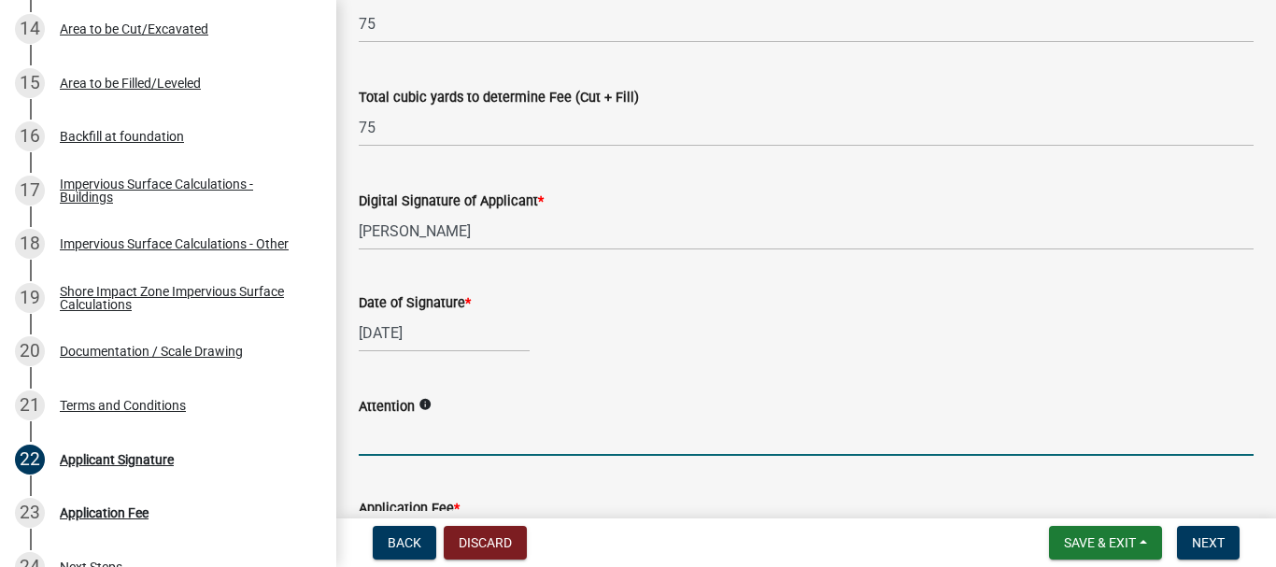
click at [406, 433] on input "Attention" at bounding box center [806, 437] width 895 height 38
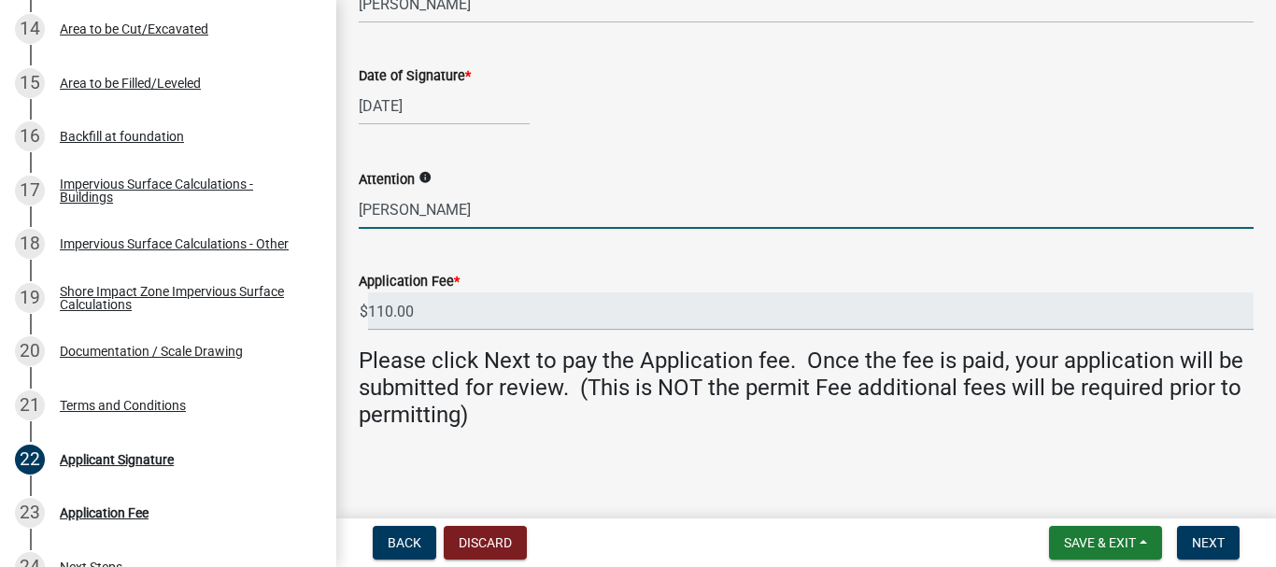
scroll to position [618, 0]
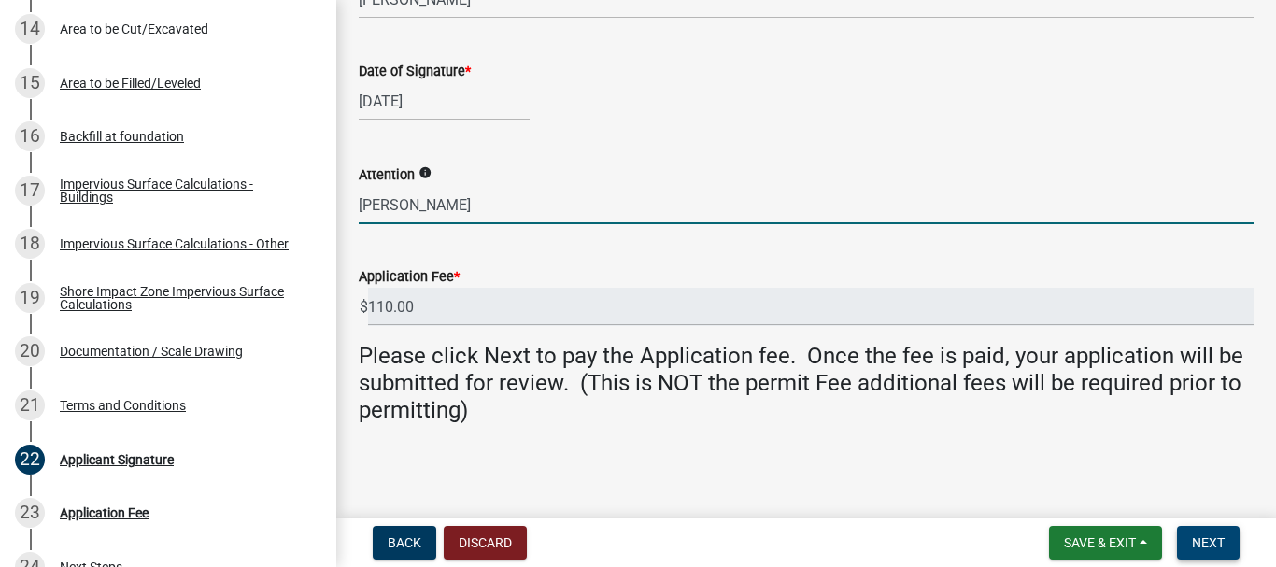
type input "[PERSON_NAME]"
click at [1205, 535] on span "Next" at bounding box center [1208, 542] width 33 height 15
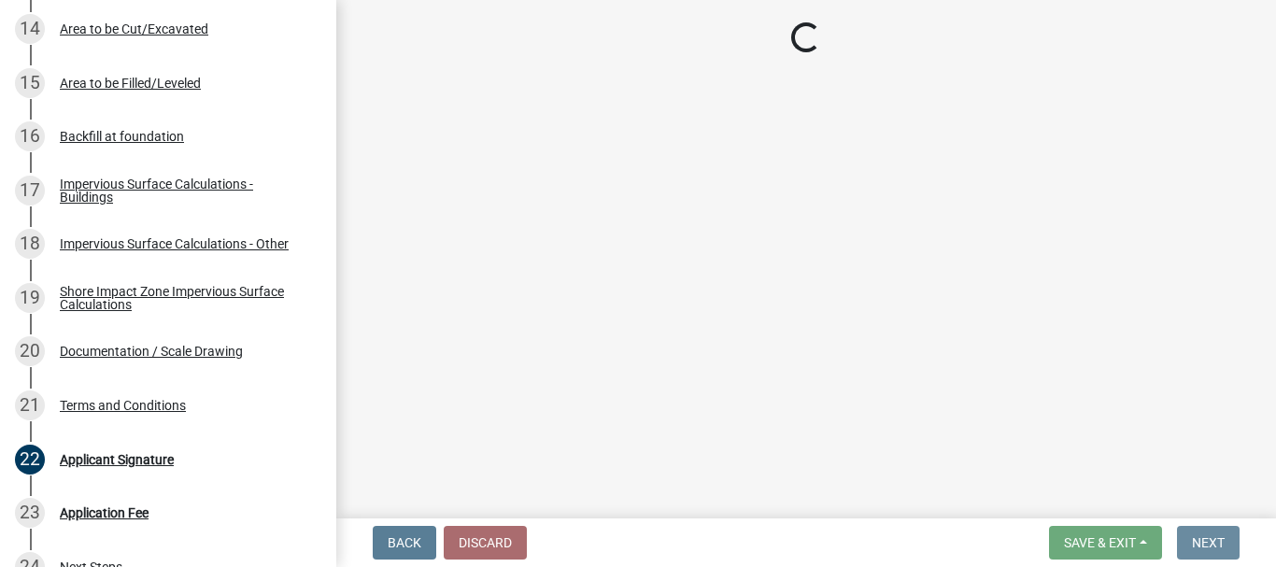
scroll to position [0, 0]
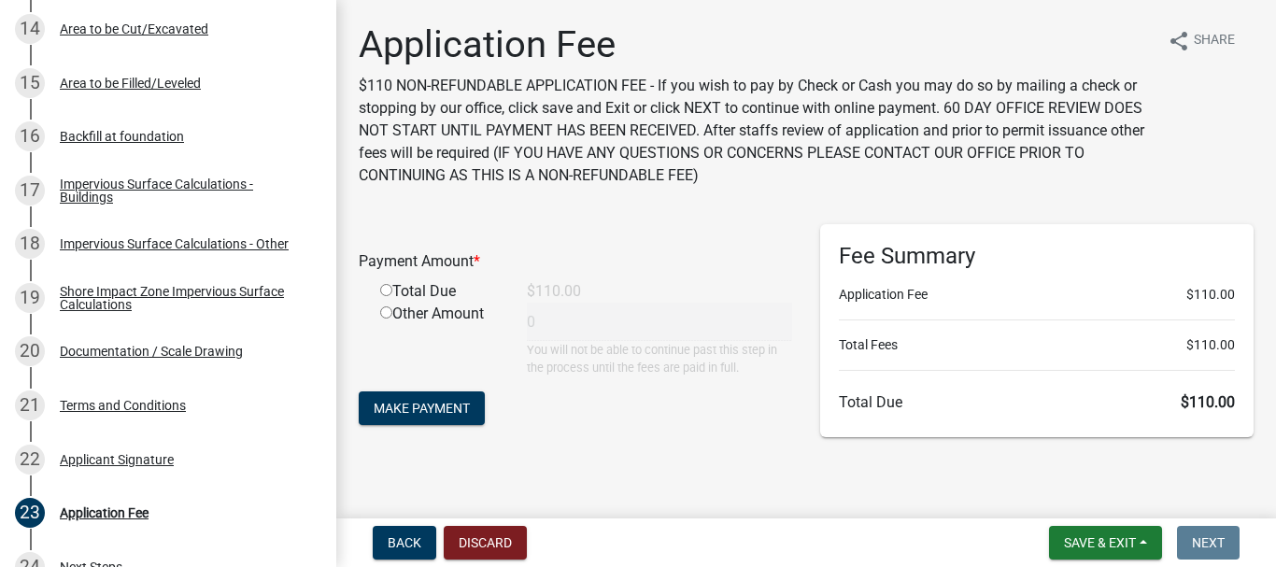
click at [380, 285] on input "radio" at bounding box center [386, 290] width 12 height 12
radio input "true"
type input "110"
click at [425, 407] on span "Make Payment" at bounding box center [422, 408] width 96 height 15
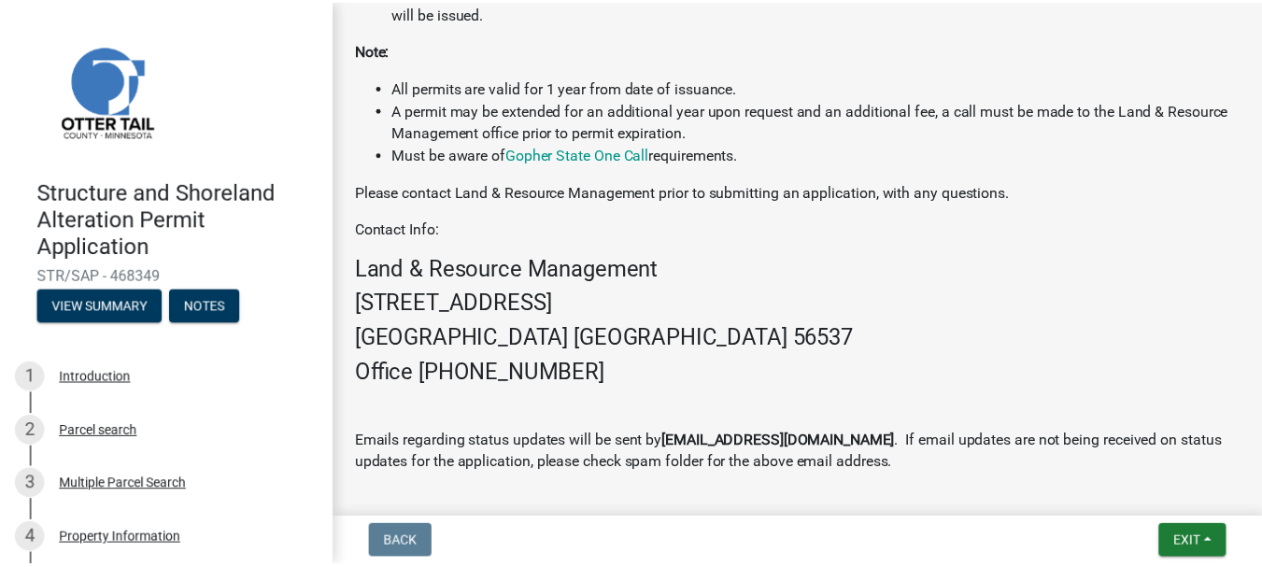
scroll to position [1223, 0]
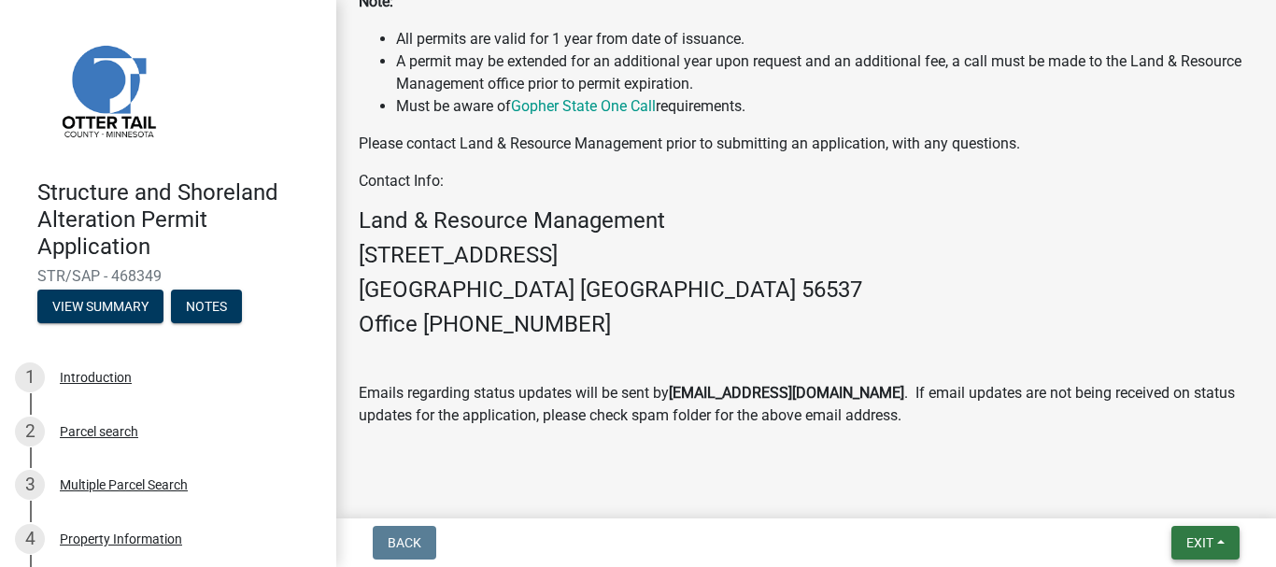
click at [1217, 539] on button "Exit" at bounding box center [1205, 543] width 68 height 34
click at [1198, 494] on button "Save & Exit" at bounding box center [1164, 494] width 149 height 45
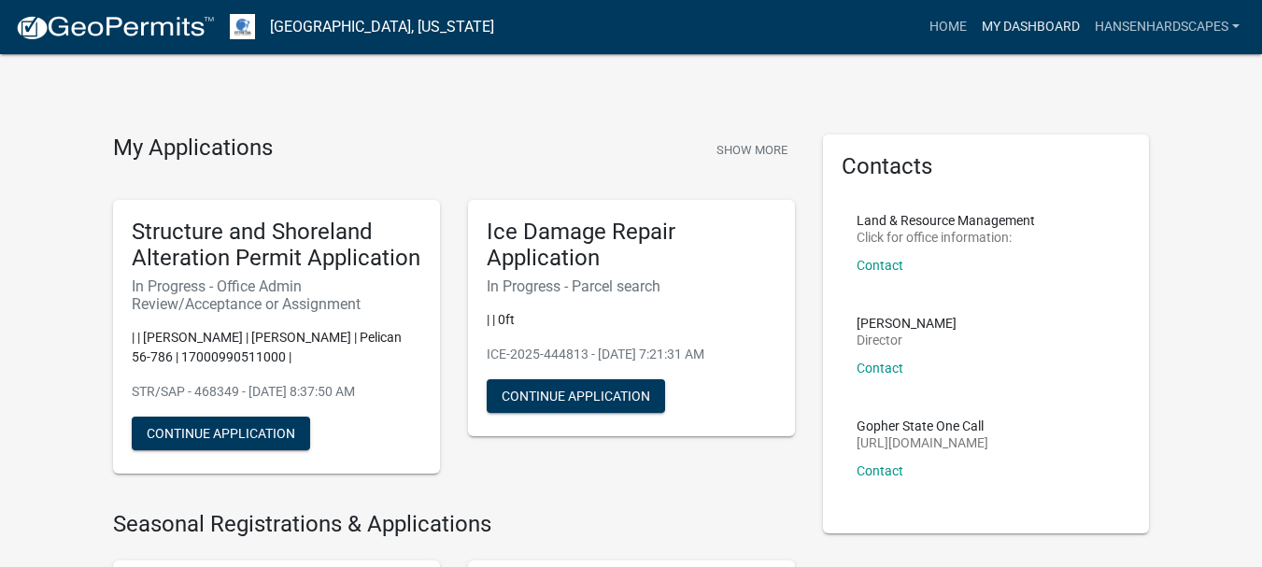
drag, startPoint x: 1042, startPoint y: 6, endPoint x: 1040, endPoint y: 16, distance: 10.4
click at [1040, 16] on nav "Otter Tail County, Minnesota more_horiz Home My Dashboard hansenhardscapes Acco…" at bounding box center [631, 27] width 1262 height 54
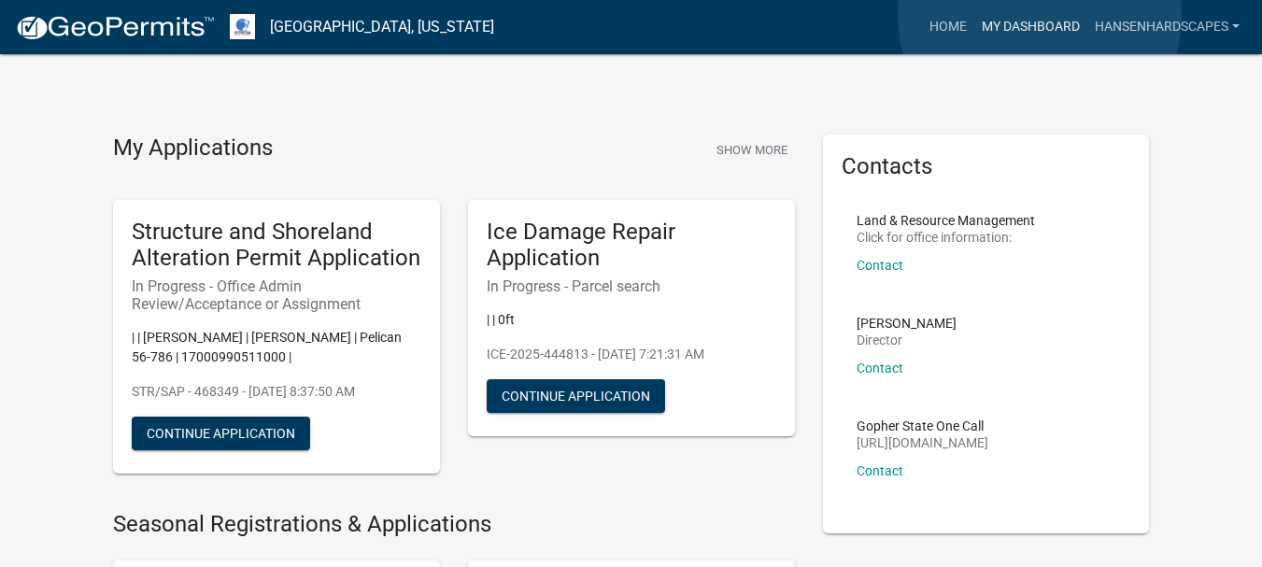
click at [1040, 16] on link "My Dashboard" at bounding box center [1030, 26] width 113 height 35
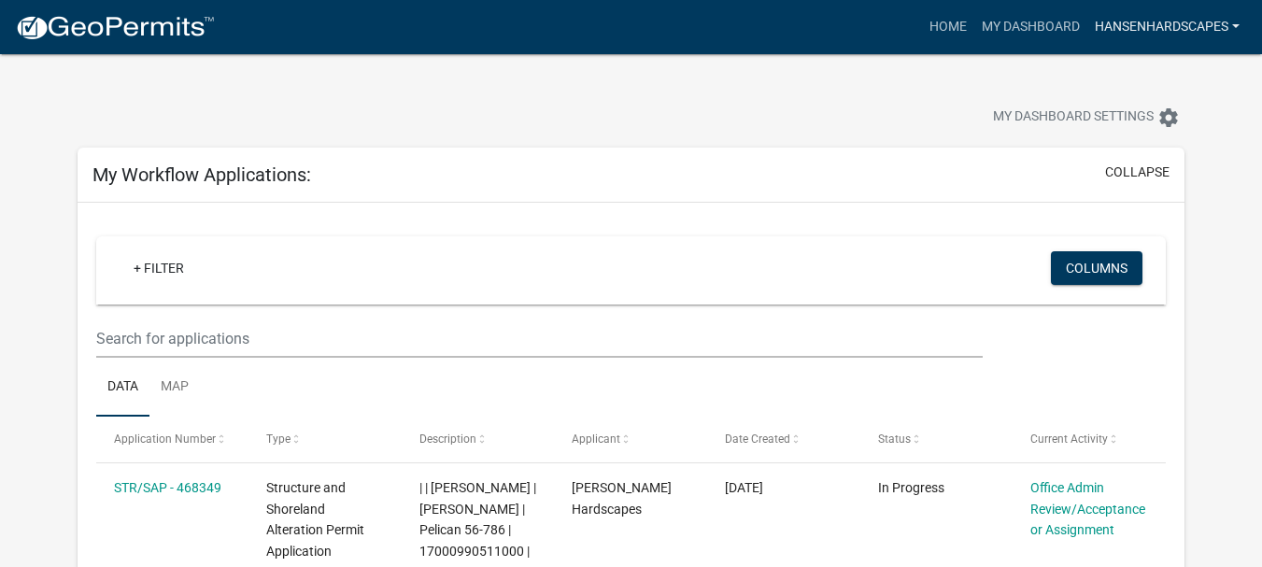
click at [1198, 21] on link "hansenhardscapes" at bounding box center [1167, 26] width 160 height 35
